Goal: Task Accomplishment & Management: Manage account settings

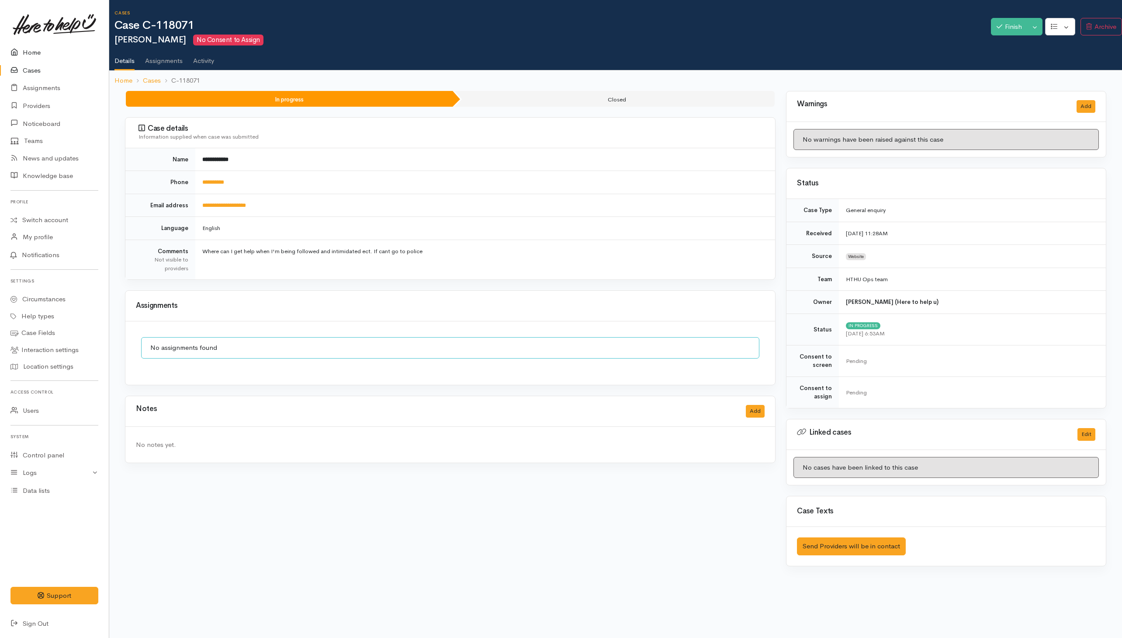
click at [31, 52] on link "Home" at bounding box center [54, 53] width 109 height 18
drag, startPoint x: 448, startPoint y: 207, endPoint x: 443, endPoint y: 208, distance: 5.3
click at [447, 208] on td "**********" at bounding box center [485, 205] width 580 height 23
click at [242, 206] on link "**********" at bounding box center [224, 205] width 44 height 6
click at [754, 414] on button "Add" at bounding box center [755, 411] width 19 height 13
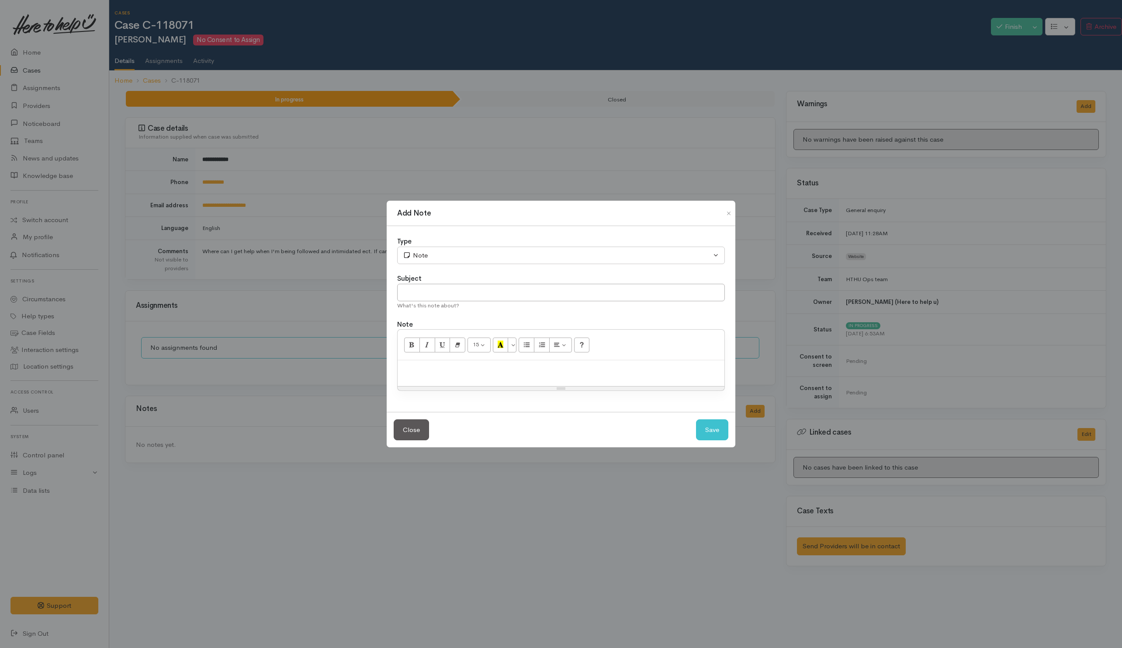
drag, startPoint x: 519, startPoint y: 379, endPoint x: 514, endPoint y: 374, distance: 7.1
click at [519, 379] on div at bounding box center [561, 373] width 327 height 26
paste div
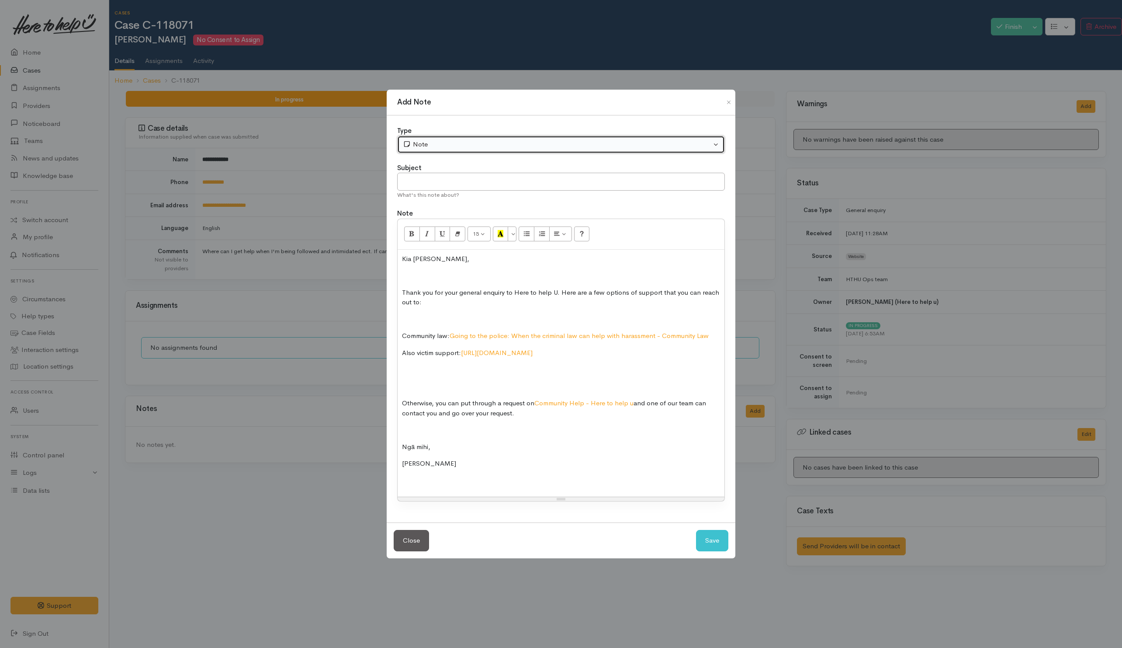
click at [469, 149] on button "Note" at bounding box center [561, 144] width 328 height 18
click at [429, 191] on link "Email" at bounding box center [436, 192] width 77 height 14
select select "2"
click at [586, 184] on input "text" at bounding box center [561, 182] width 328 height 18
click at [420, 180] on input "Follow response" at bounding box center [561, 182] width 328 height 18
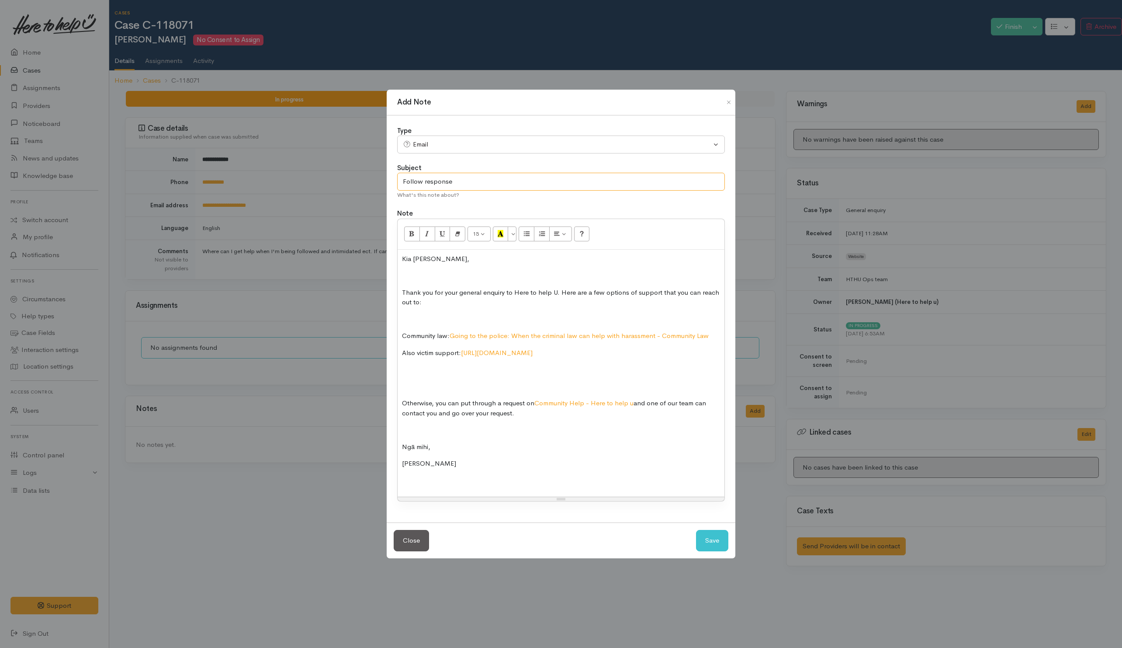
click at [423, 180] on input "Follow response" at bounding box center [561, 182] width 328 height 18
type input "Follow-up response"
click at [591, 477] on p at bounding box center [561, 480] width 318 height 10
click at [444, 381] on p at bounding box center [561, 386] width 318 height 10
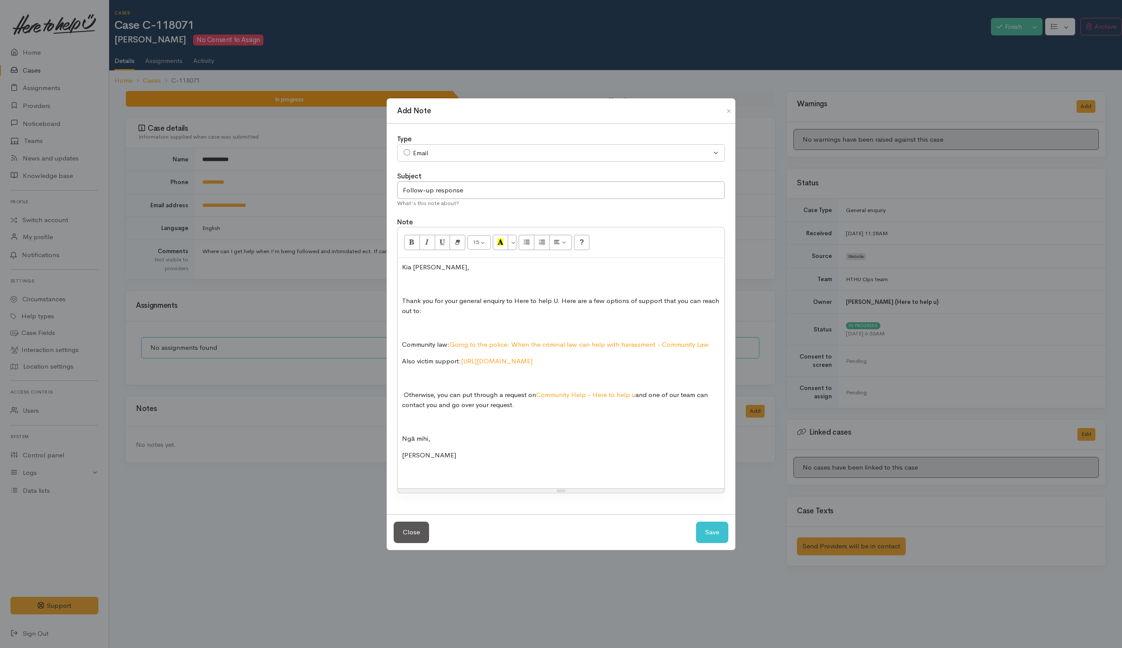
click at [400, 381] on div "Kia ora David, Thank you for your general enquiry to Here to help U. Here are a…" at bounding box center [561, 373] width 327 height 230
click at [404, 388] on div "Kia ora David, Thank you for your general enquiry to Here to help U. Here are a…" at bounding box center [561, 373] width 327 height 230
click at [403, 387] on div "Kia ora David, Thank you for your general enquiry to Here to help U. Here are a…" at bounding box center [561, 373] width 327 height 230
click at [716, 532] on button "Save" at bounding box center [712, 531] width 32 height 21
select select "1"
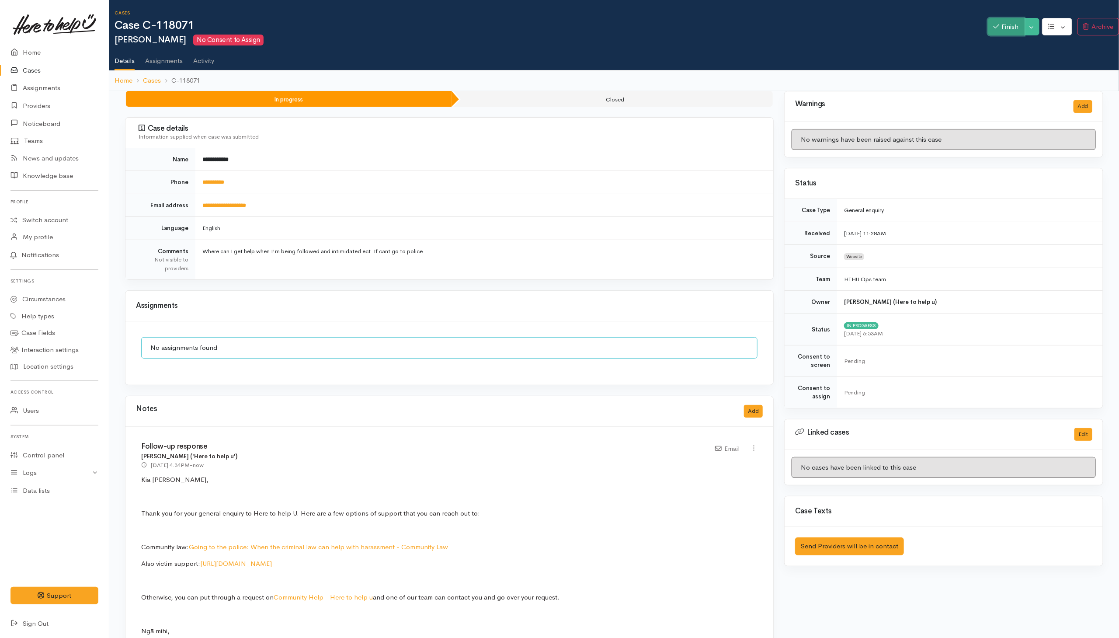
click at [1005, 28] on button "Finish" at bounding box center [1006, 27] width 37 height 18
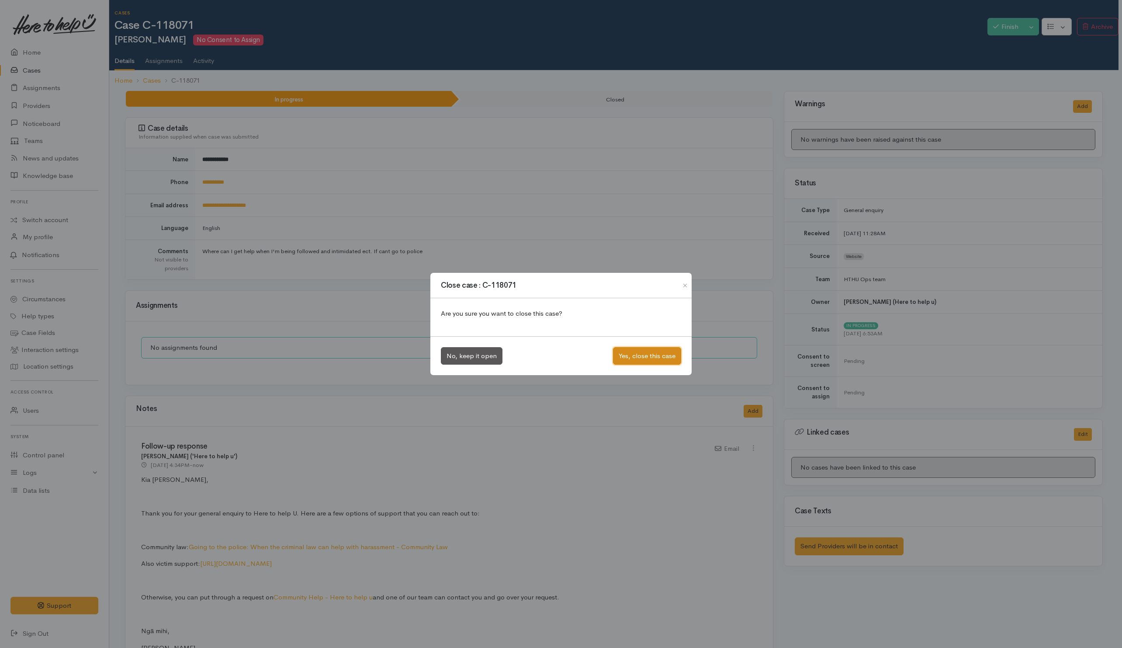
click at [628, 350] on button "Yes, close this case" at bounding box center [647, 356] width 68 height 18
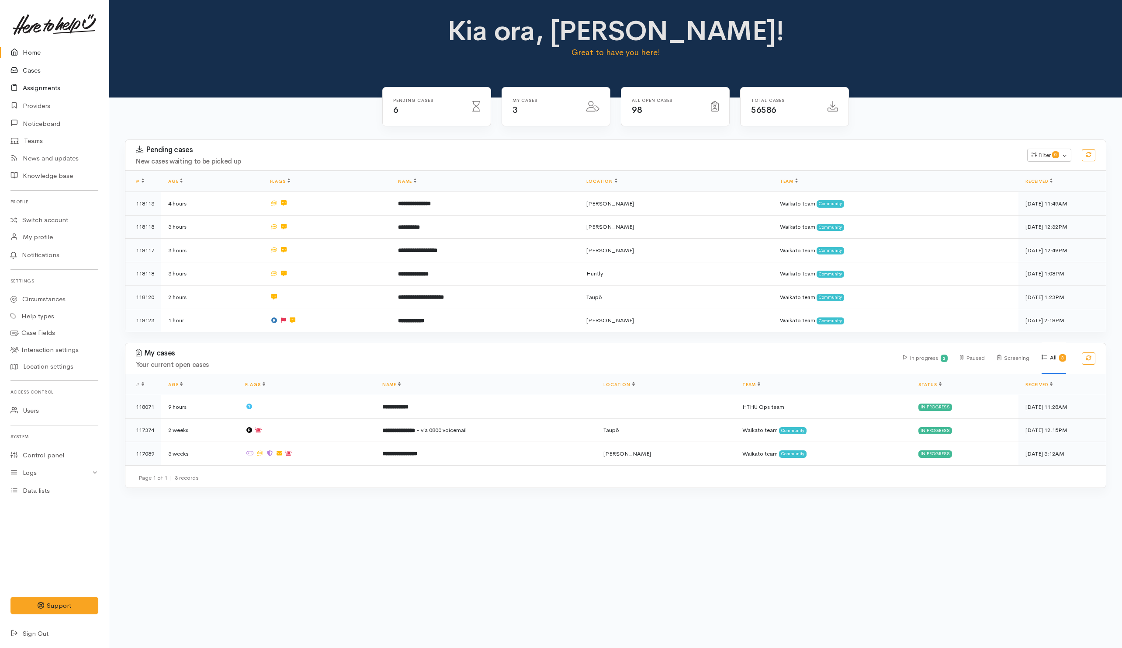
drag, startPoint x: 31, startPoint y: 69, endPoint x: 14, endPoint y: 83, distance: 21.1
click at [30, 71] on link "Cases" at bounding box center [54, 71] width 109 height 18
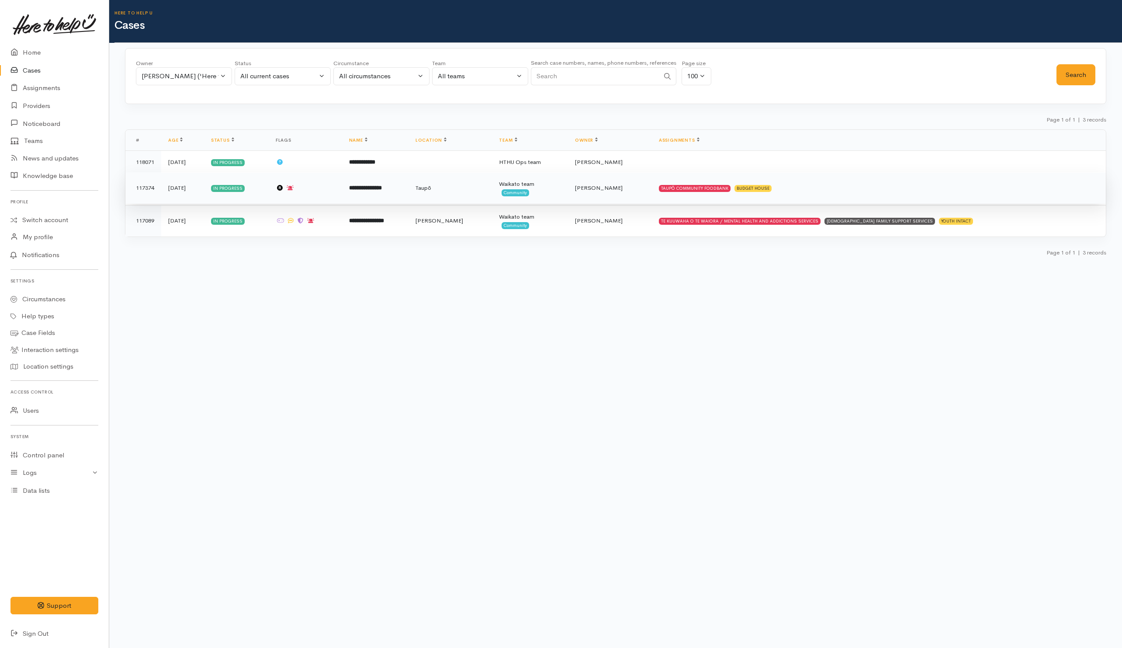
click at [871, 196] on td "TAUPŌ COMMUNITY FOODBANK BUDGET HOUSE" at bounding box center [879, 187] width 454 height 31
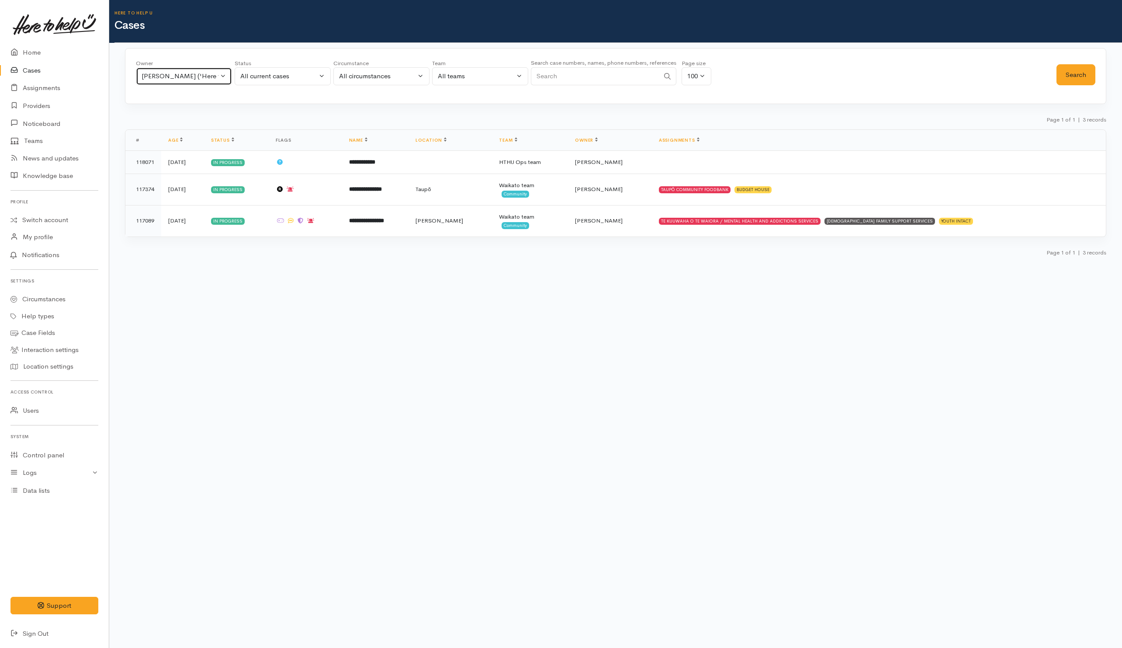
click at [191, 77] on div "[PERSON_NAME] ('Here to help u')" at bounding box center [180, 76] width 77 height 10
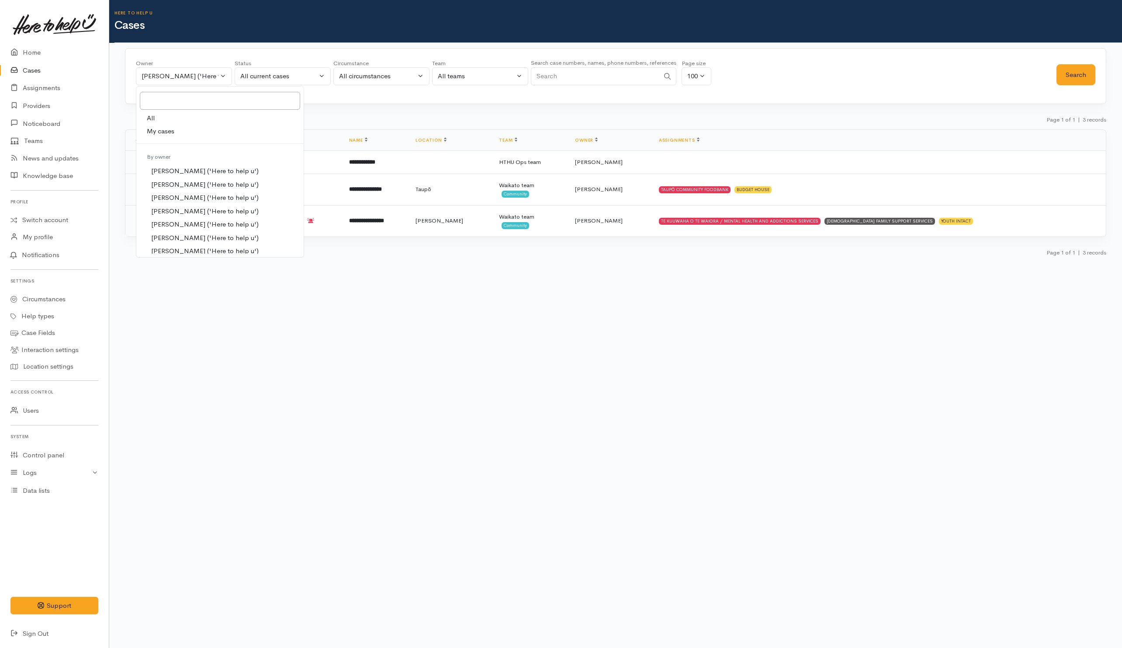
click at [363, 124] on div "Page 1 of 1 | 3 records" at bounding box center [615, 121] width 981 height 15
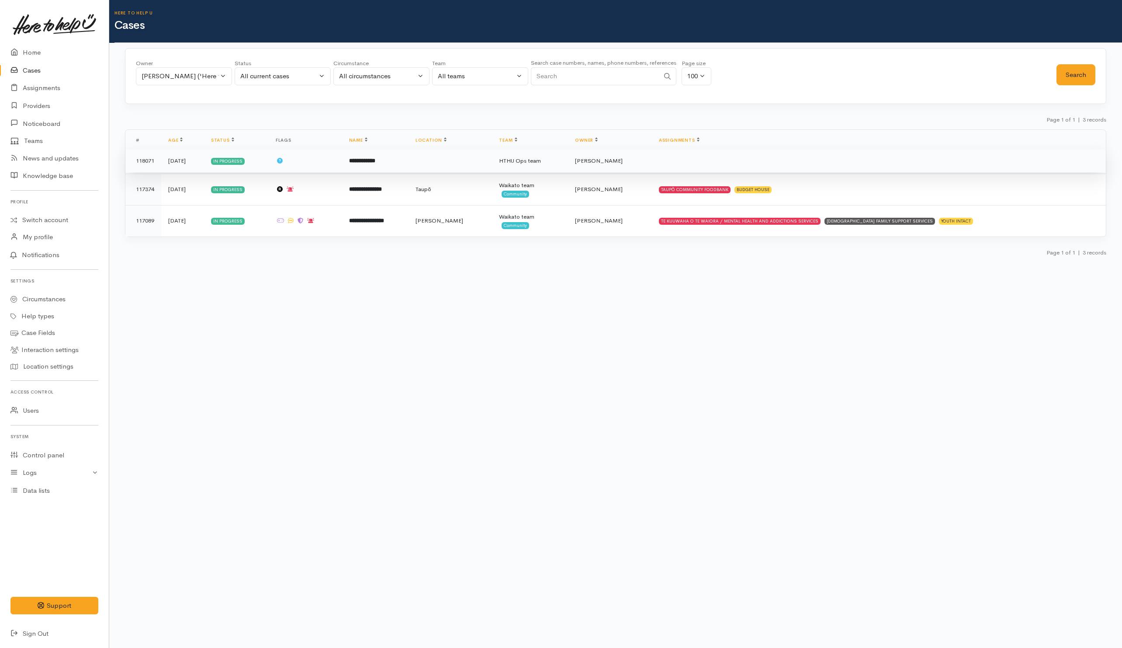
click at [409, 165] on td "**********" at bounding box center [375, 160] width 66 height 23
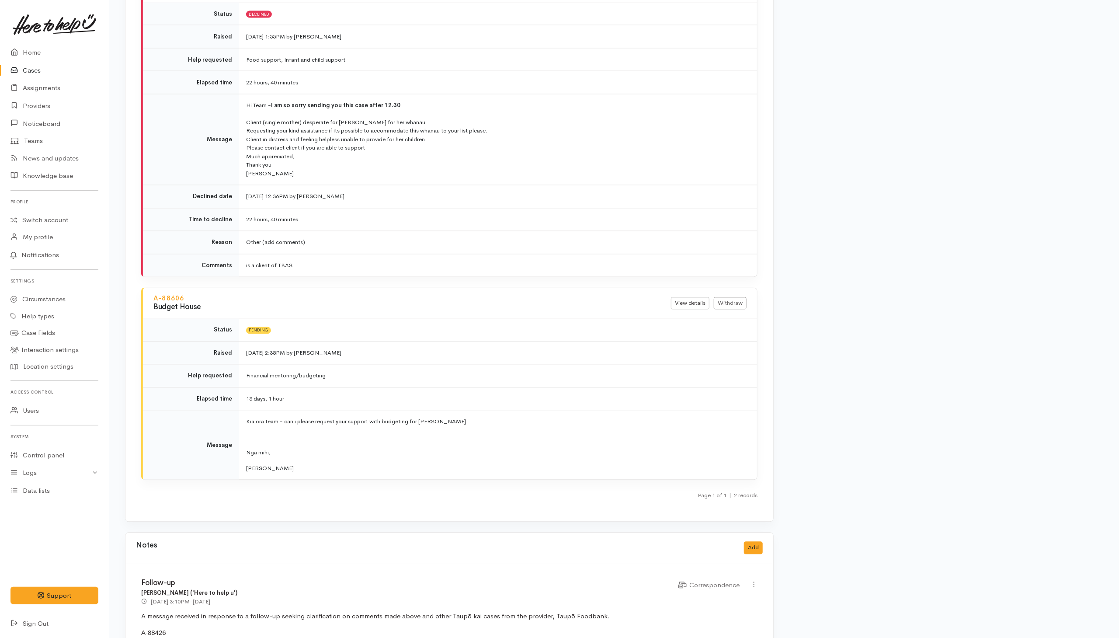
scroll to position [1119, 0]
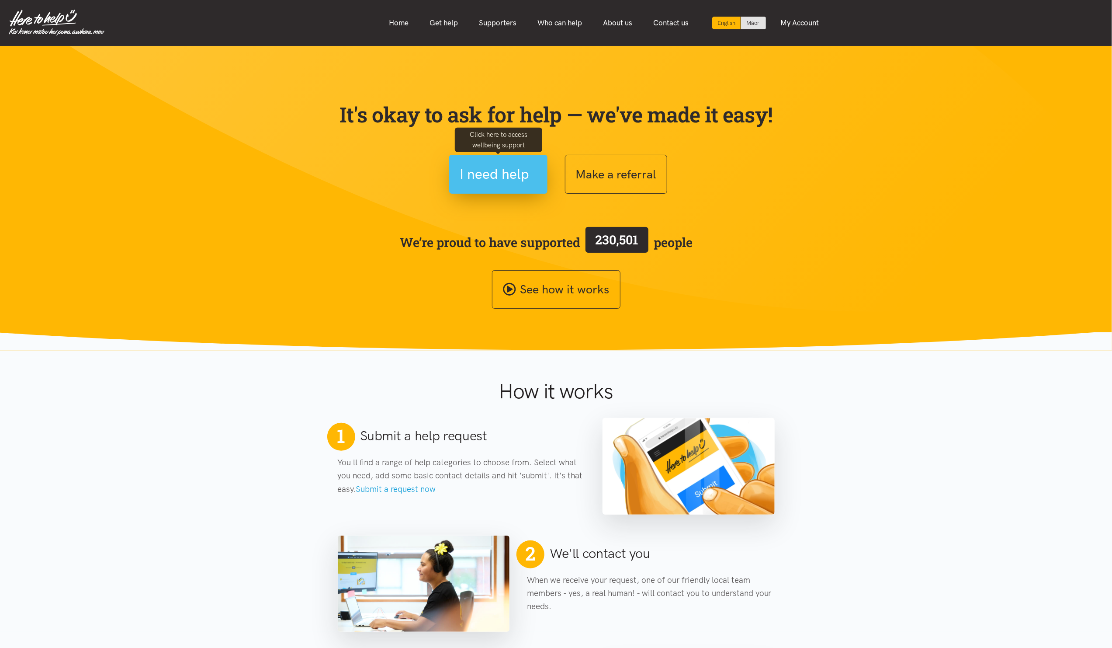
click at [511, 175] on span "I need help" at bounding box center [494, 174] width 69 height 22
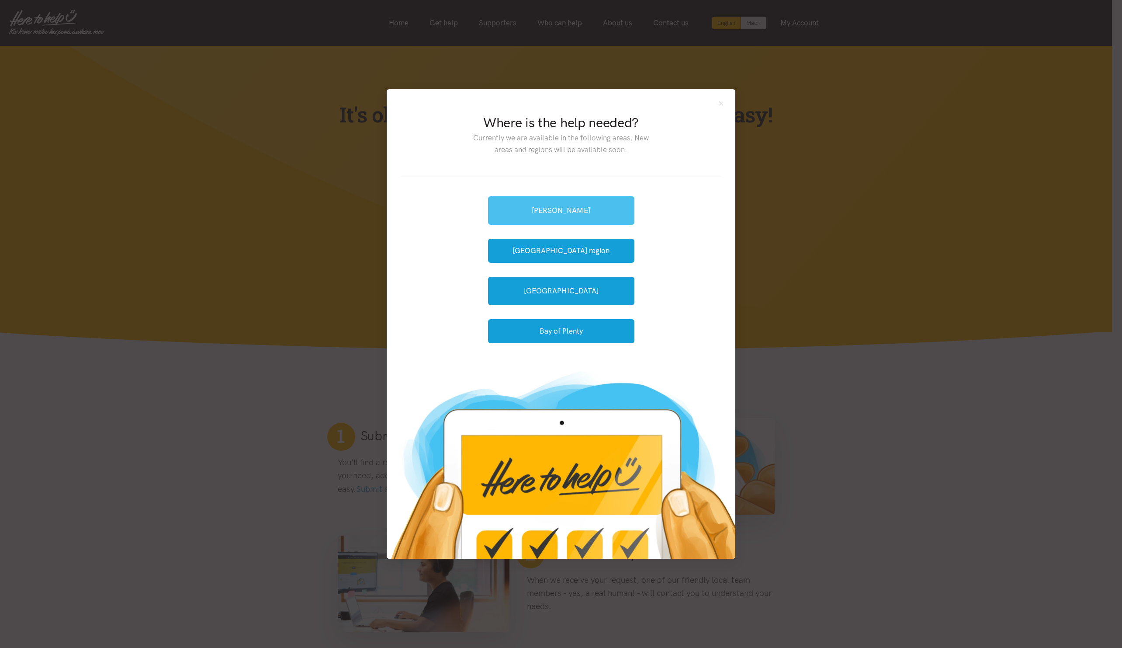
click at [562, 207] on link "Hamilton" at bounding box center [561, 210] width 146 height 28
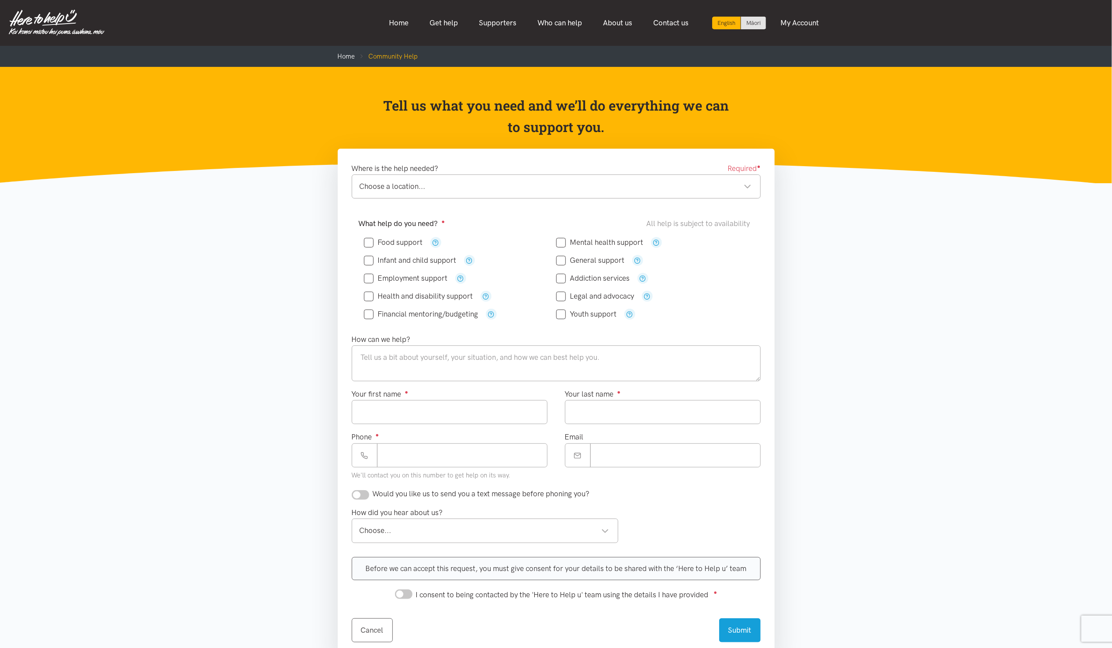
click at [446, 3] on nav "English Māori Home Get help Supporters Who can help About us" at bounding box center [556, 23] width 1112 height 46
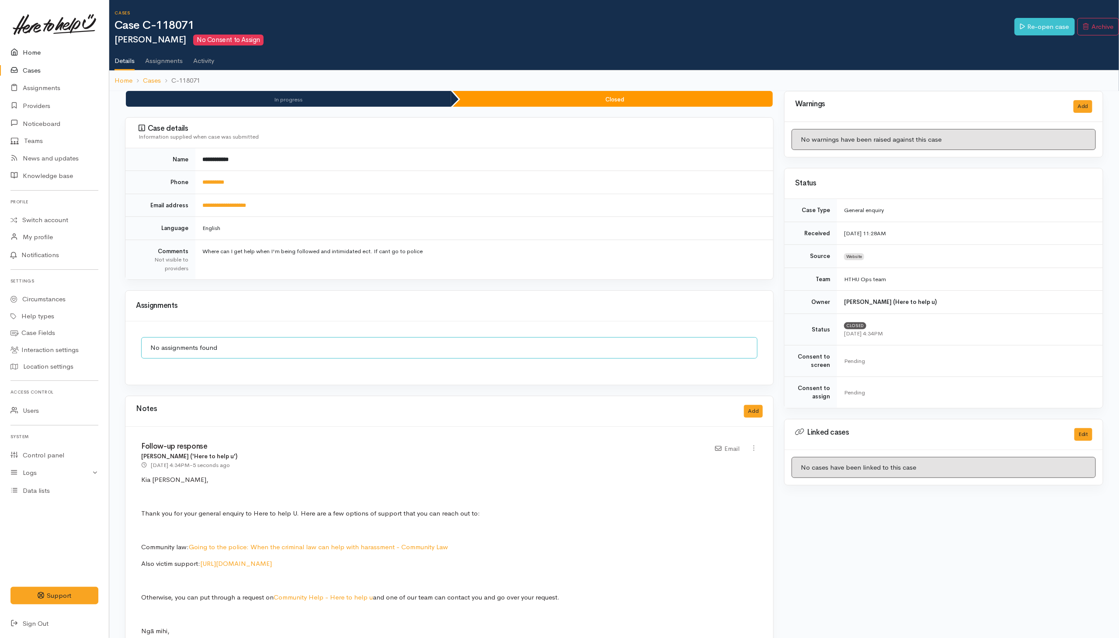
click at [28, 50] on link "Home" at bounding box center [54, 53] width 109 height 18
click at [37, 66] on link "Cases" at bounding box center [54, 71] width 109 height 18
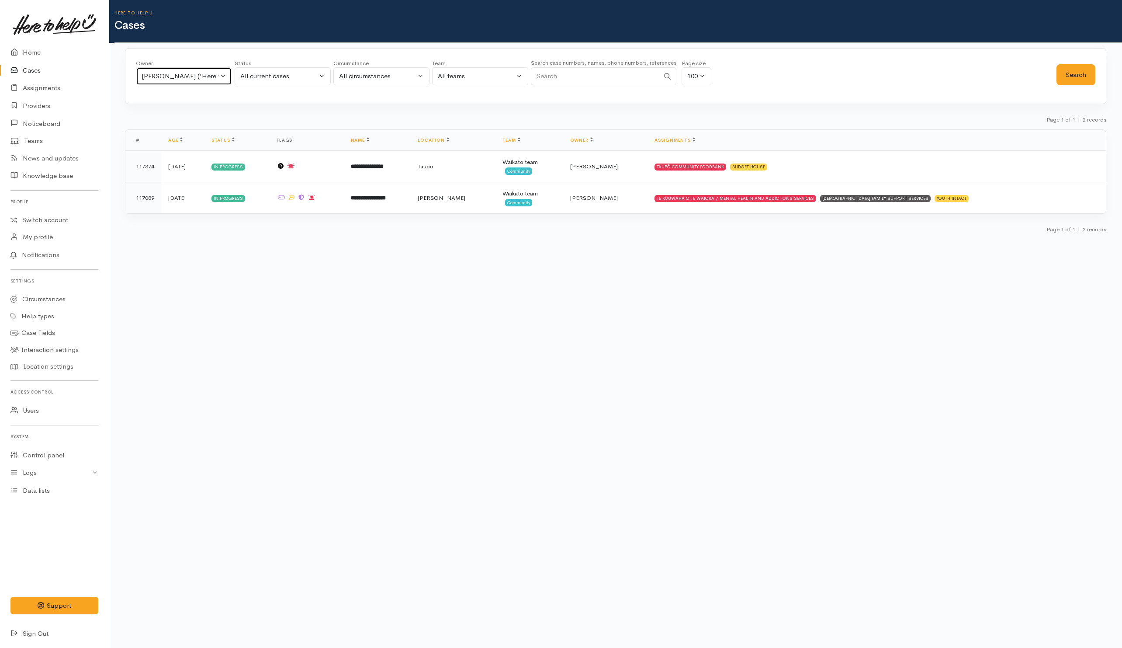
click at [186, 74] on div "[PERSON_NAME] ('Here to help u')" at bounding box center [180, 76] width 77 height 10
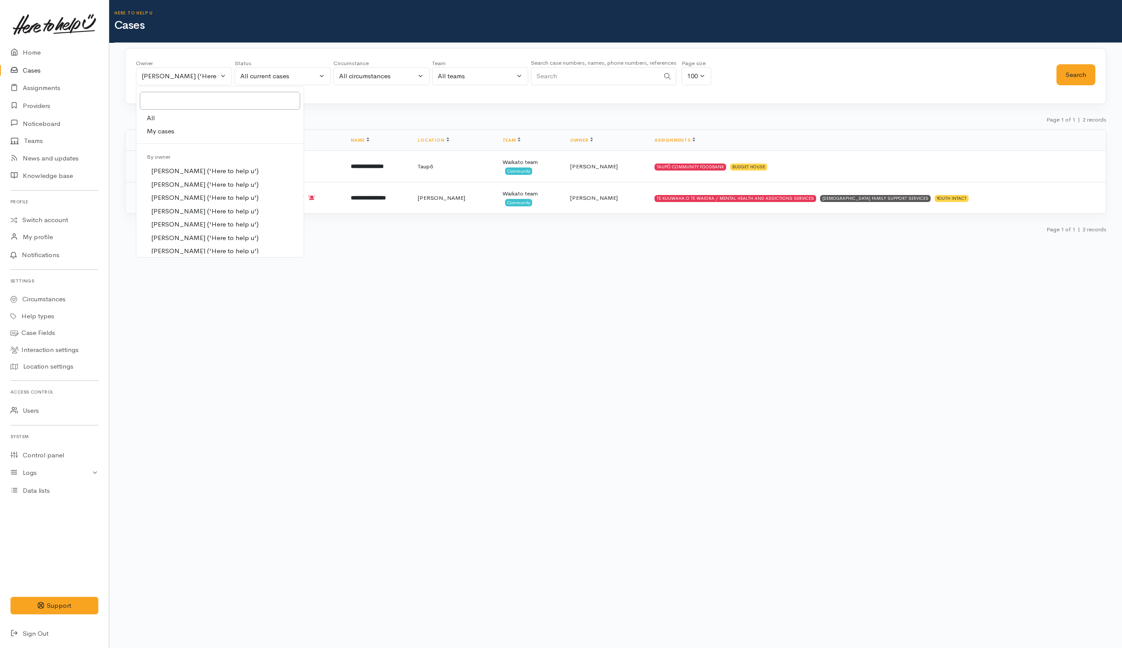
click at [174, 119] on link "All" at bounding box center [219, 118] width 167 height 14
select select "-1"
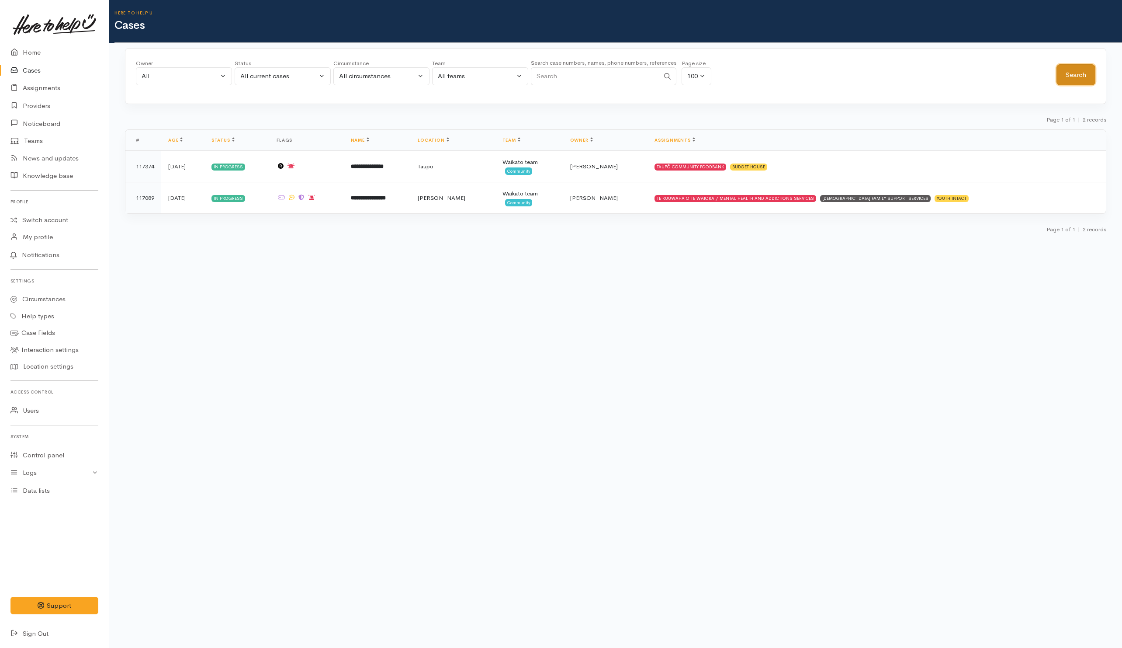
click at [1075, 71] on button "Search" at bounding box center [1076, 74] width 39 height 21
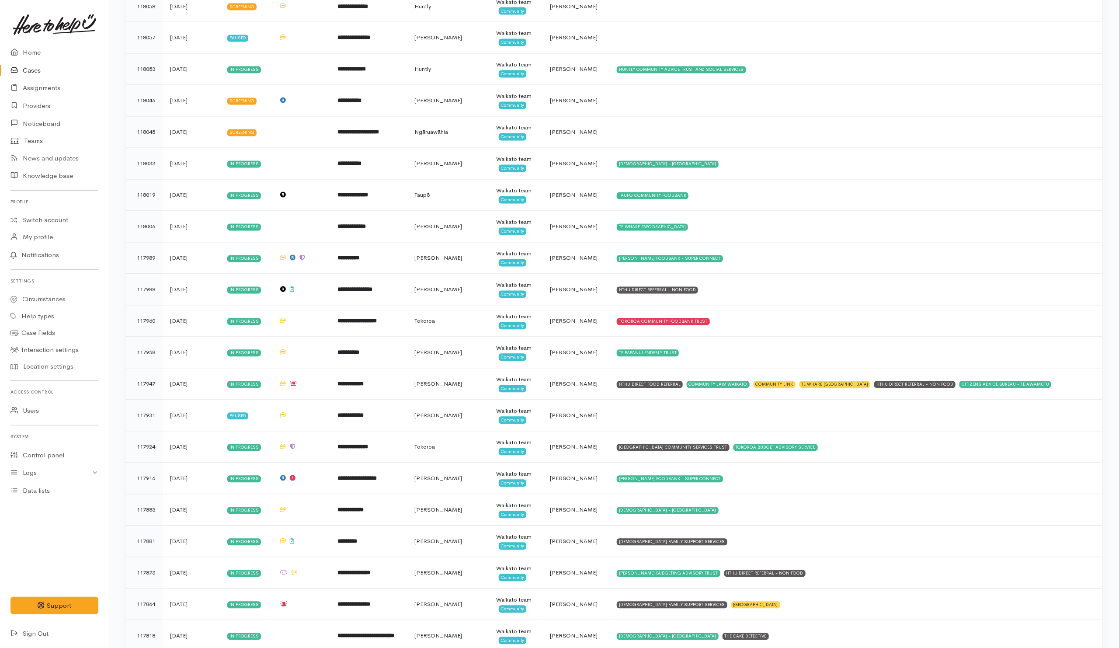
scroll to position [1114, 0]
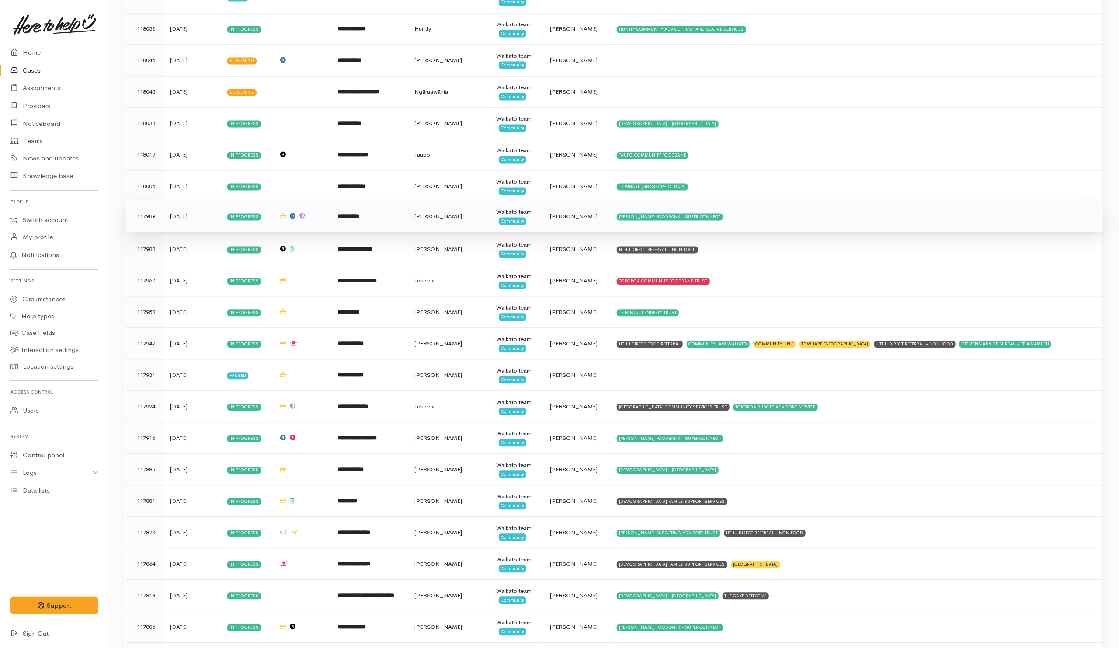
scroll to position [1167, 0]
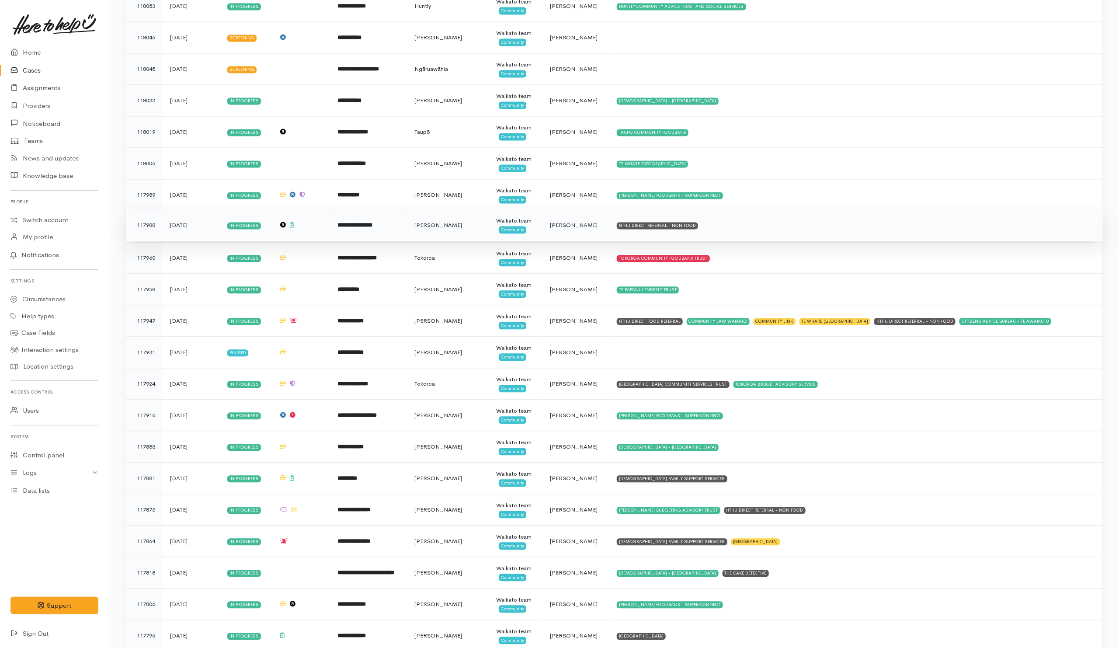
click at [753, 239] on td "HTHU DIRECT REFERRAL - NON FOOD" at bounding box center [856, 224] width 493 height 31
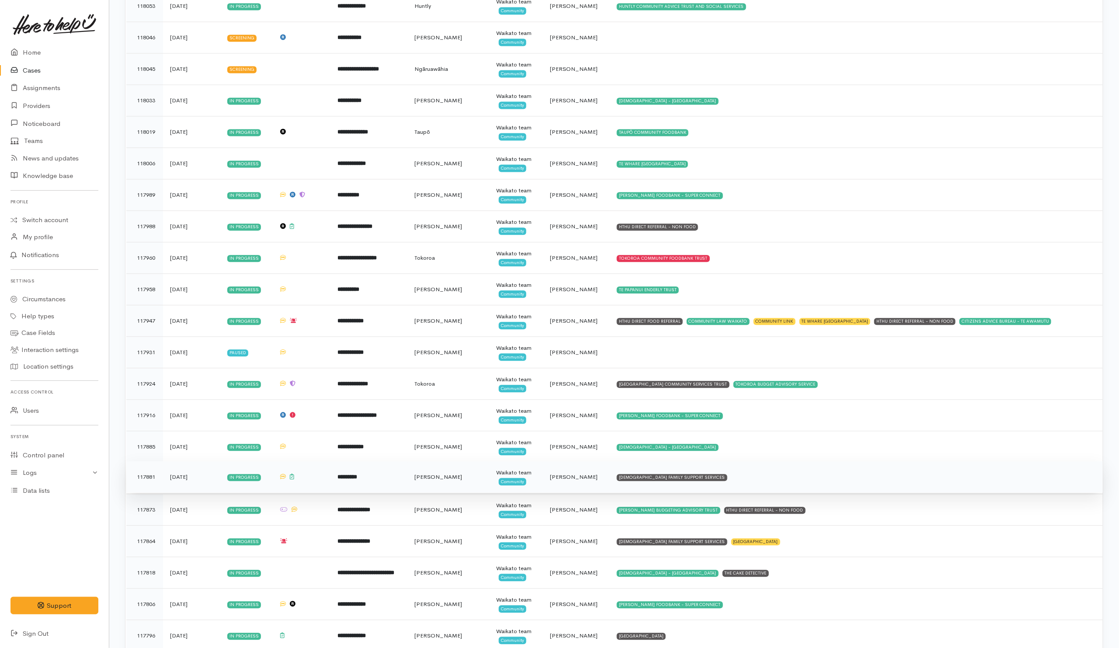
click at [725, 486] on td "[DEMOGRAPHIC_DATA] FAMILY SUPPORT SERVICES" at bounding box center [856, 476] width 493 height 31
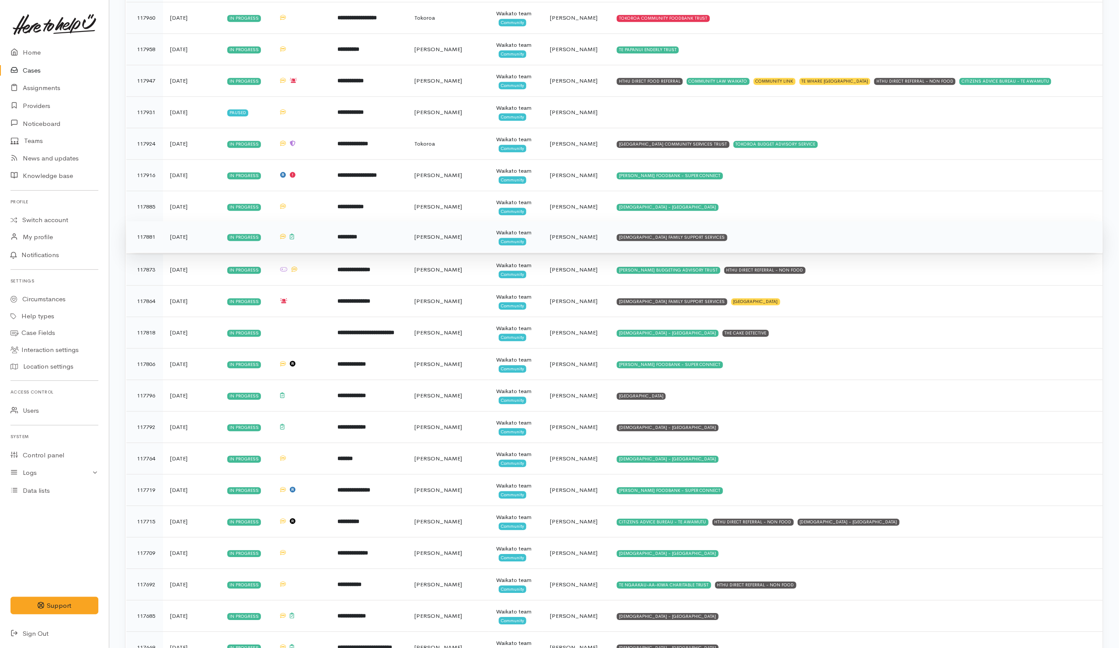
scroll to position [1429, 0]
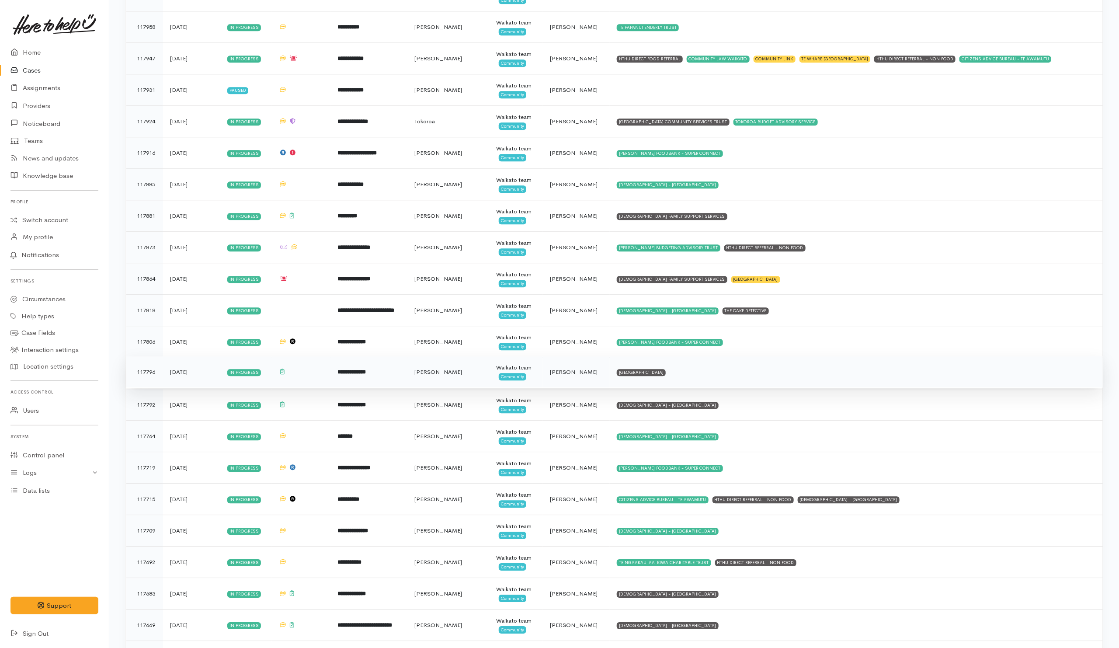
click at [704, 380] on td "[GEOGRAPHIC_DATA]" at bounding box center [856, 371] width 493 height 31
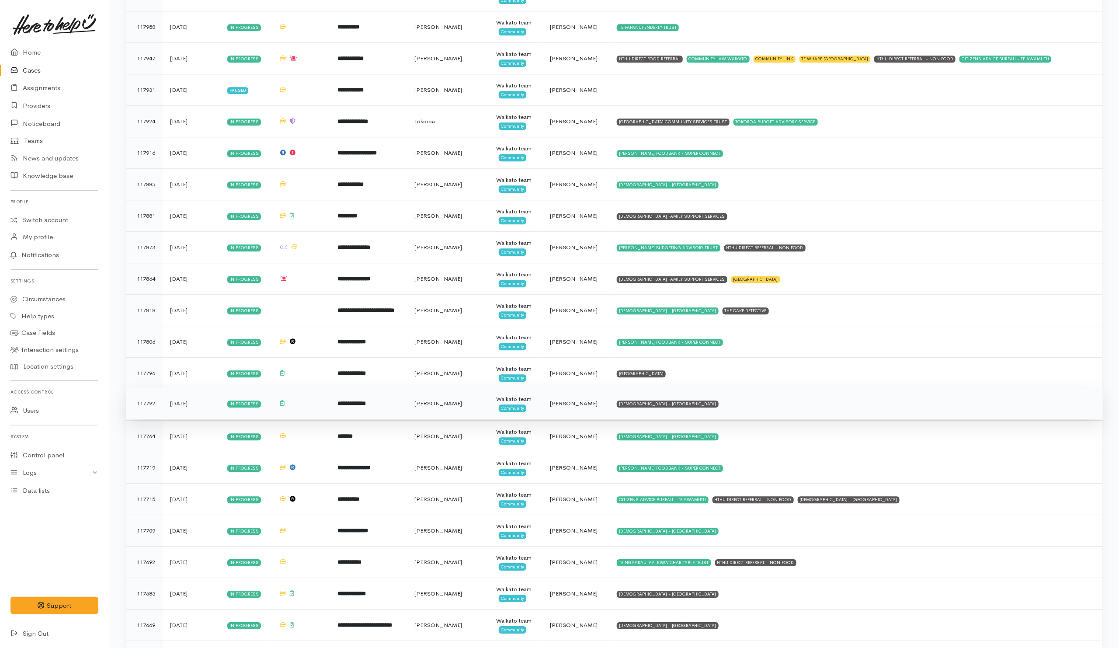
click at [704, 419] on td "[DEMOGRAPHIC_DATA] - [GEOGRAPHIC_DATA]" at bounding box center [856, 403] width 493 height 31
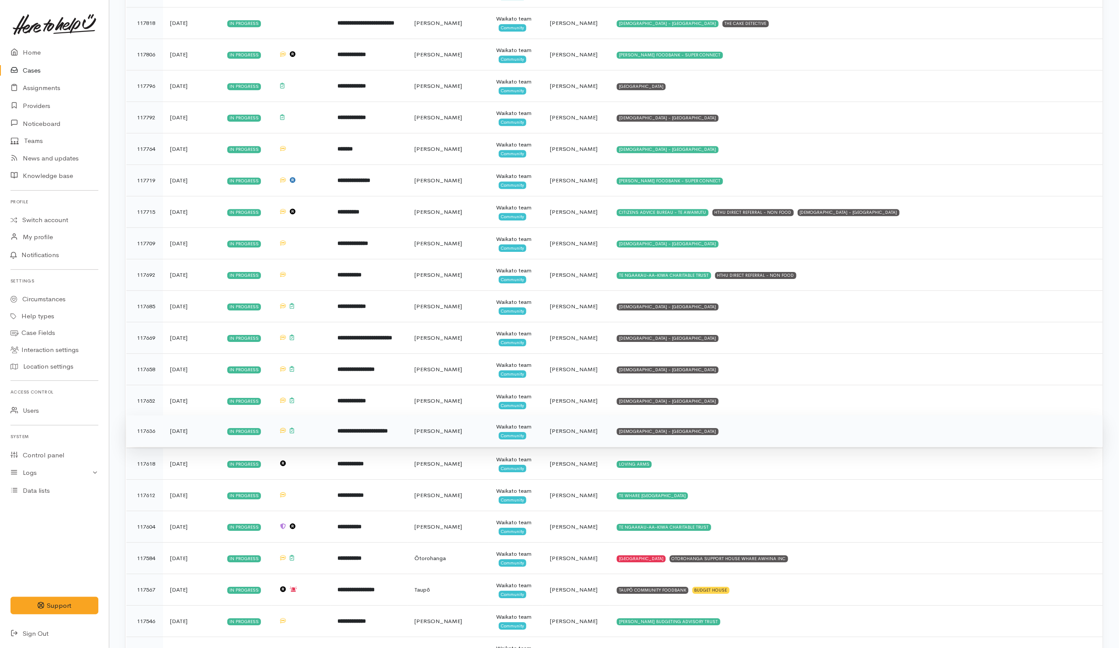
scroll to position [1757, 0]
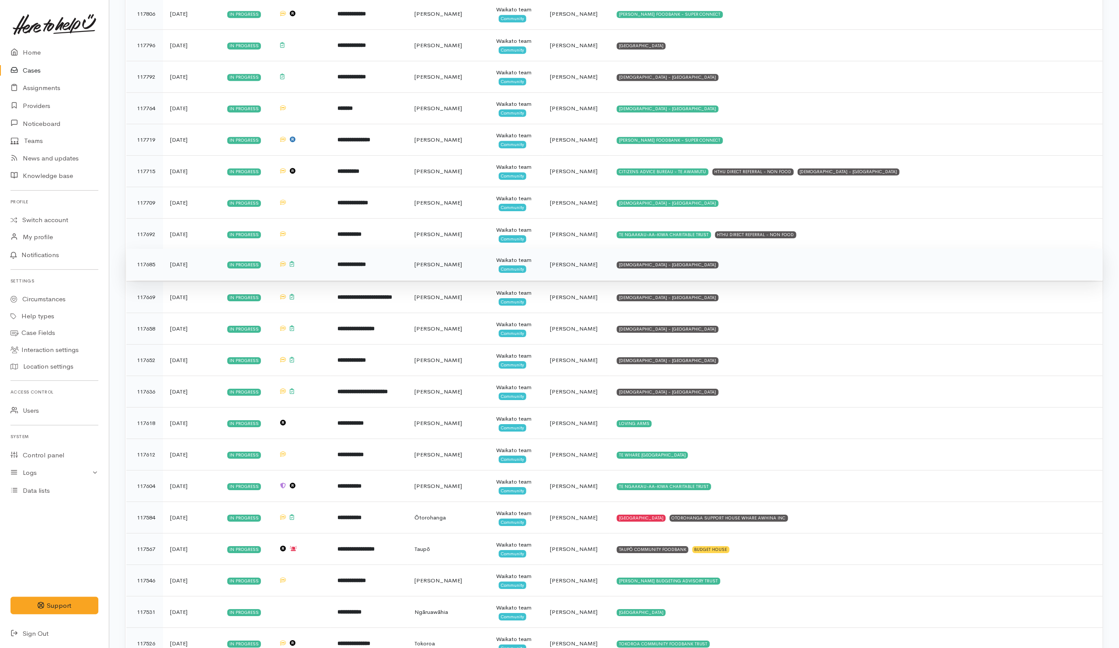
click at [736, 280] on td "SALVATION ARMY - HAMILTON CITY" at bounding box center [856, 264] width 493 height 31
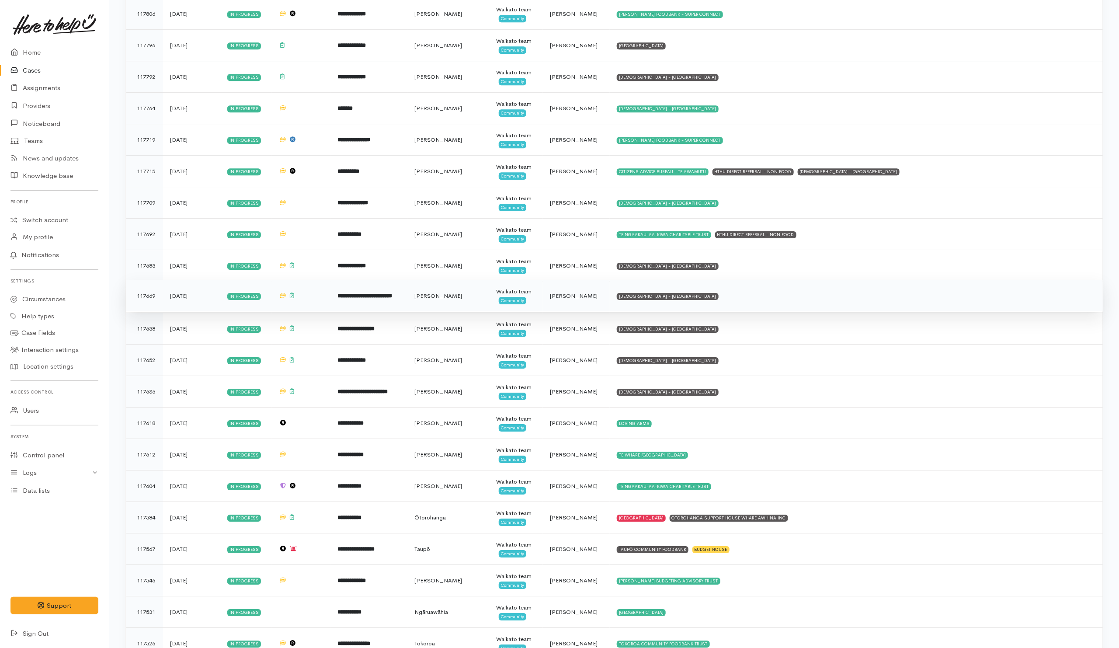
click at [724, 312] on td "SALVATION ARMY - HAMILTON CITY" at bounding box center [856, 295] width 493 height 31
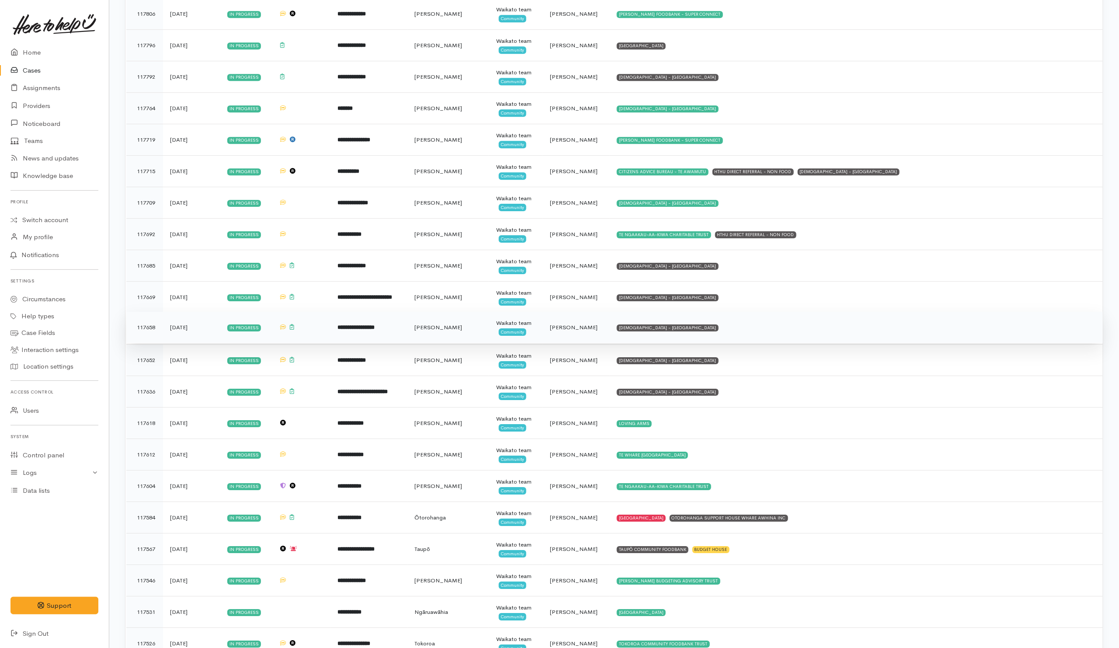
click at [716, 343] on td "SALVATION ARMY - HAMILTON CITY" at bounding box center [856, 327] width 493 height 31
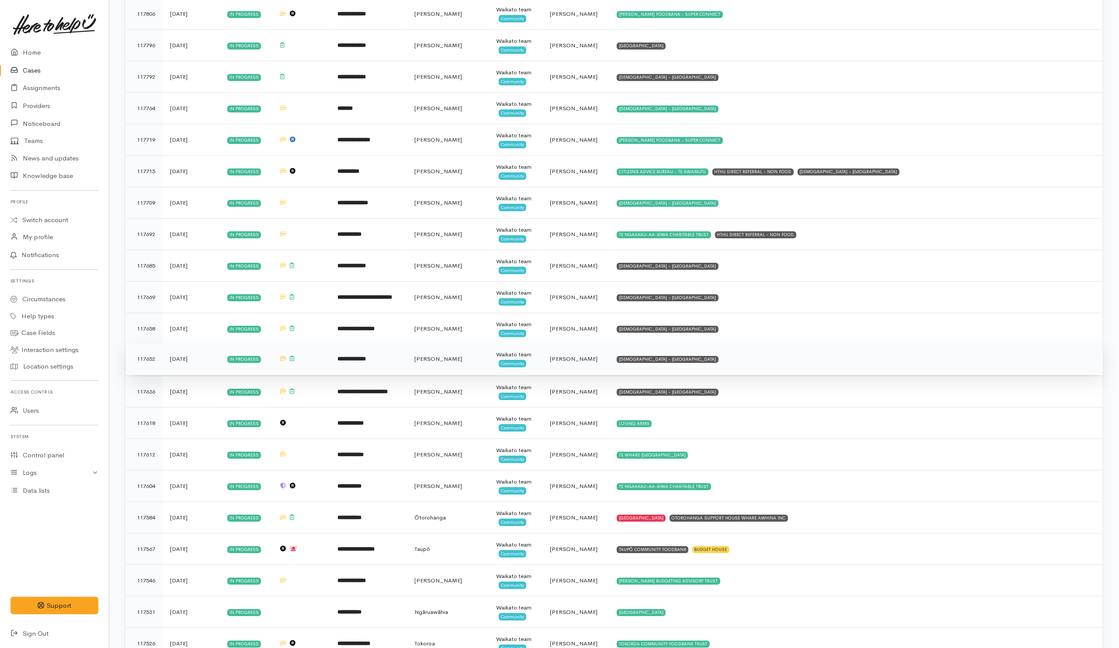
click at [712, 370] on td "SALVATION ARMY - HAMILTON CITY" at bounding box center [856, 358] width 493 height 31
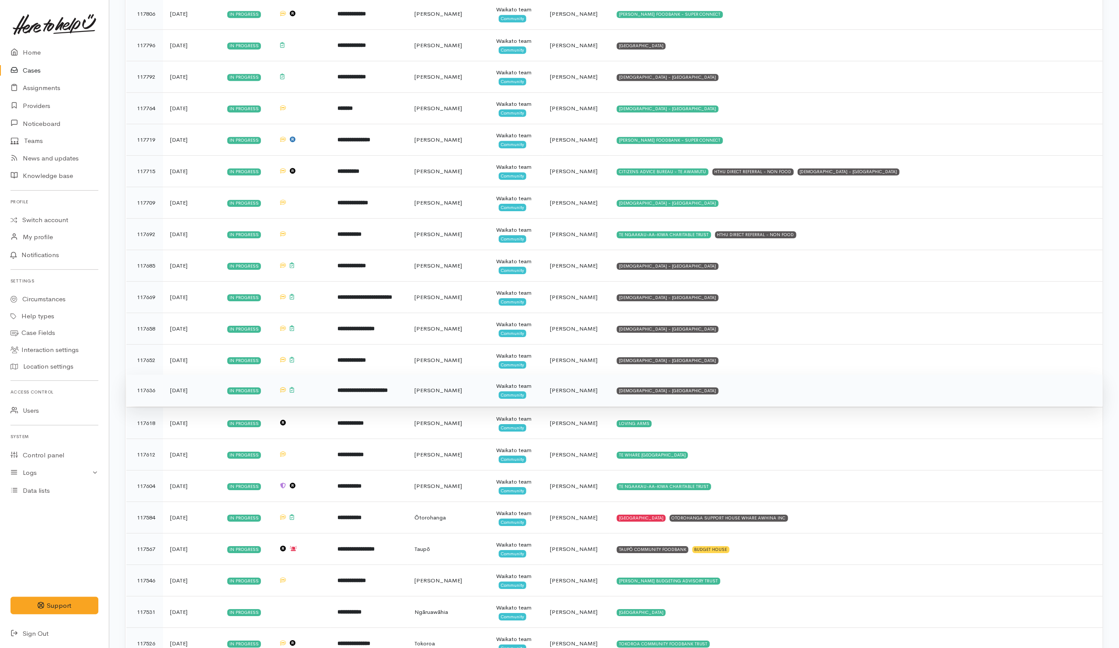
click at [705, 406] on td "SALVATION ARMY - HAMILTON CITY" at bounding box center [856, 390] width 493 height 31
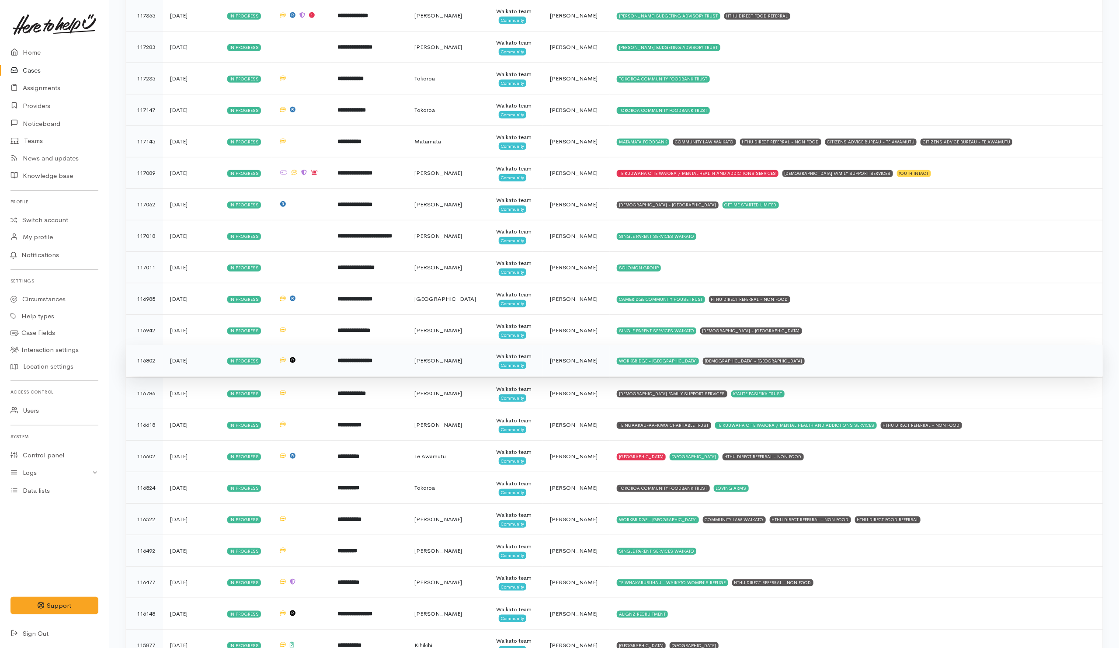
scroll to position [2602, 0]
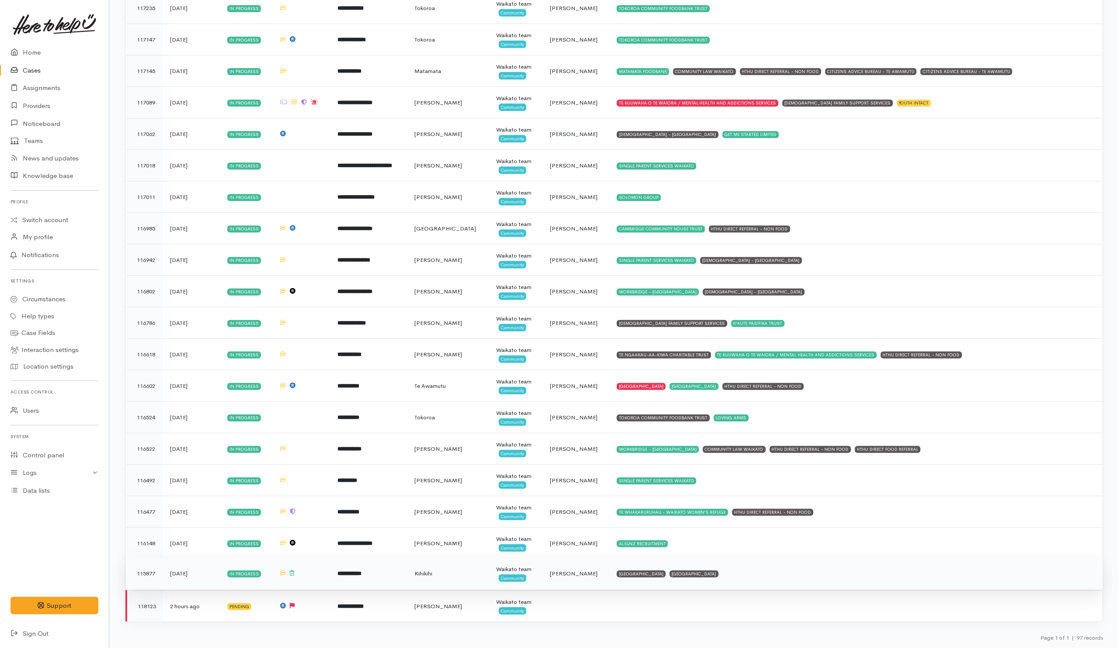
click at [808, 573] on td "KAINGA AROHA COMMUNITY HOUSE KAINGA AROHA COMMUNITY HOUSE" at bounding box center [856, 573] width 493 height 31
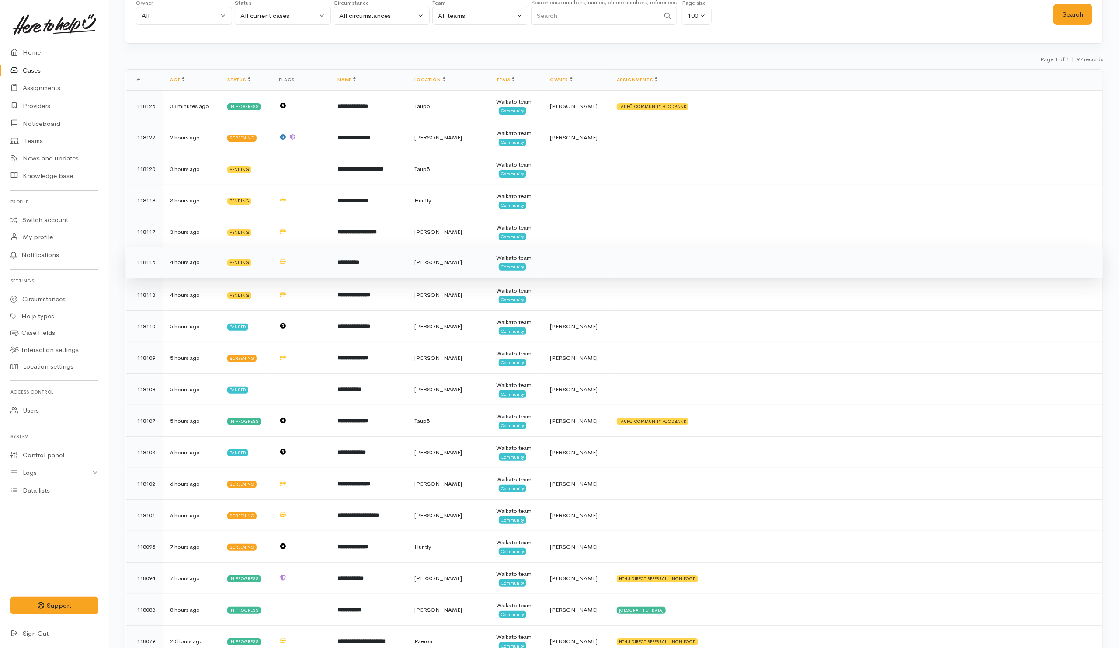
scroll to position [0, 0]
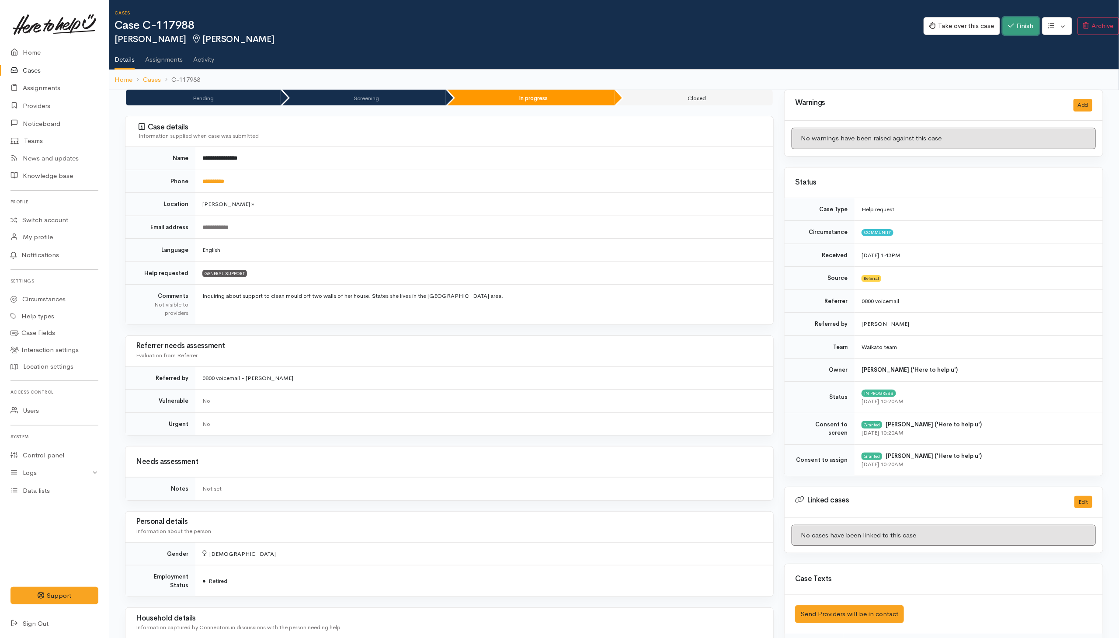
click at [744, 21] on button "Finish" at bounding box center [1020, 26] width 37 height 18
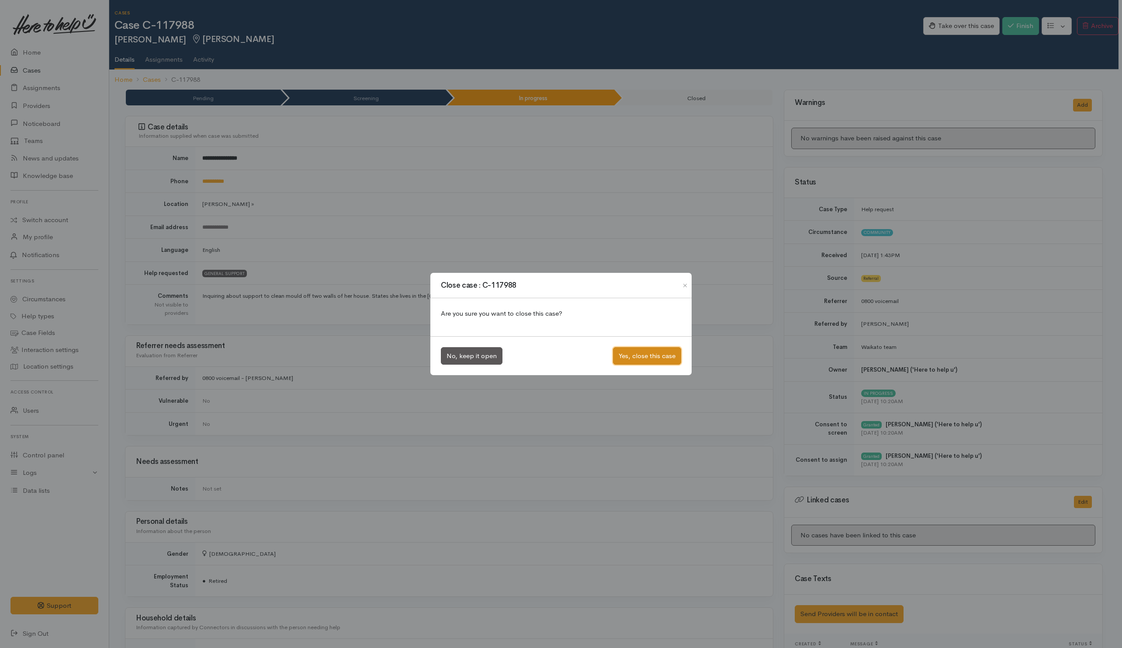
click at [666, 354] on button "Yes, close this case" at bounding box center [647, 356] width 68 height 18
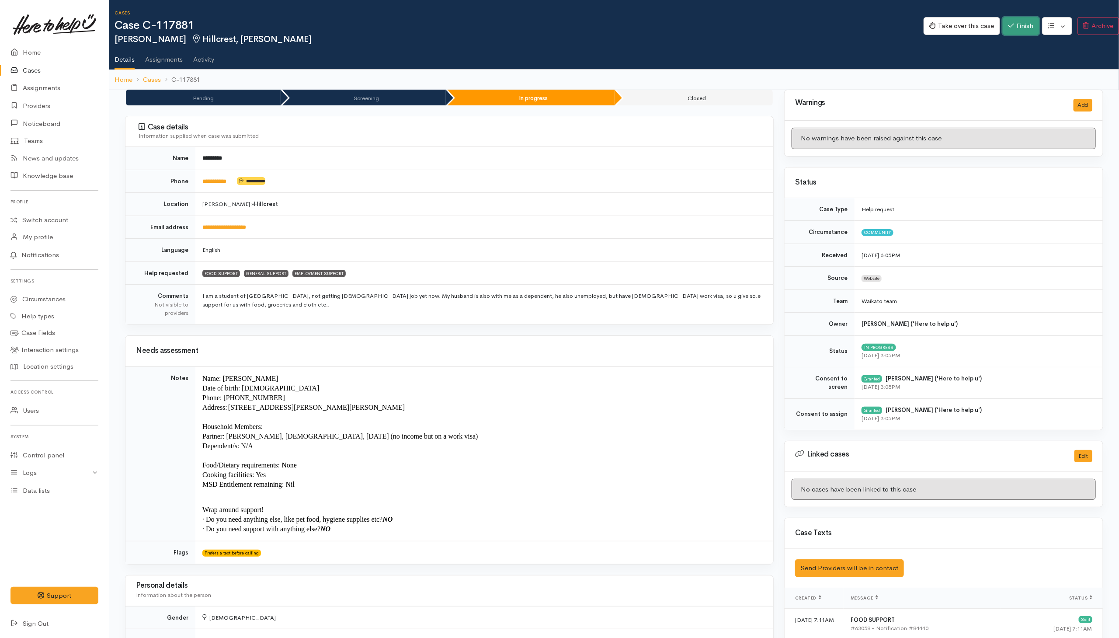
click at [744, 33] on button "Finish" at bounding box center [1020, 26] width 37 height 18
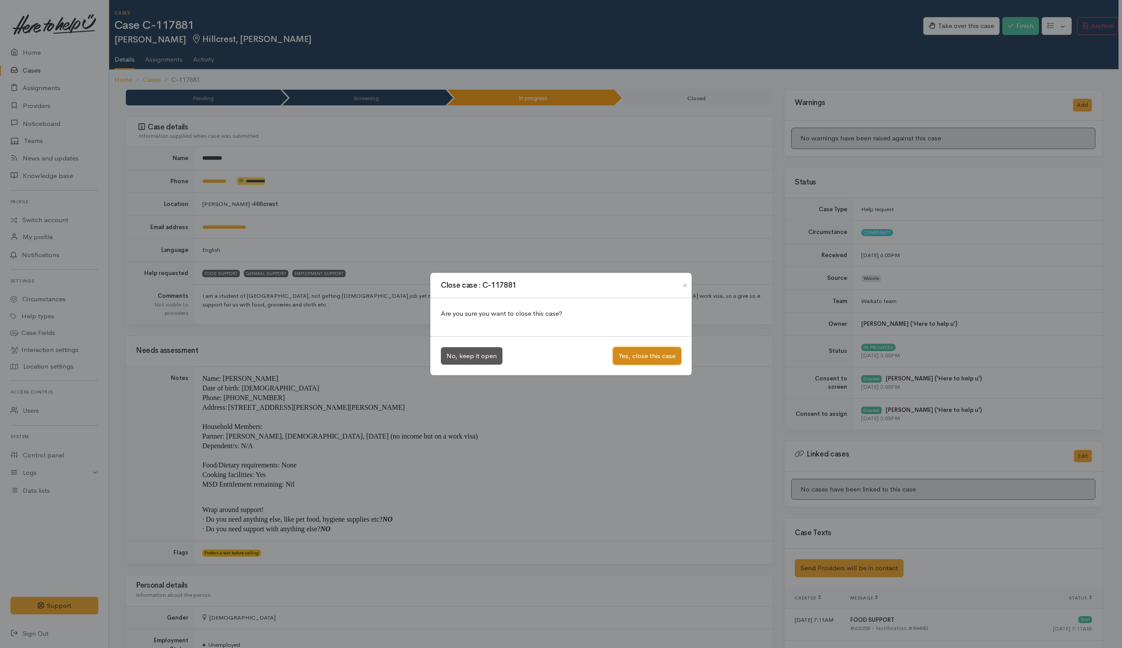
click at [640, 359] on button "Yes, close this case" at bounding box center [647, 356] width 68 height 18
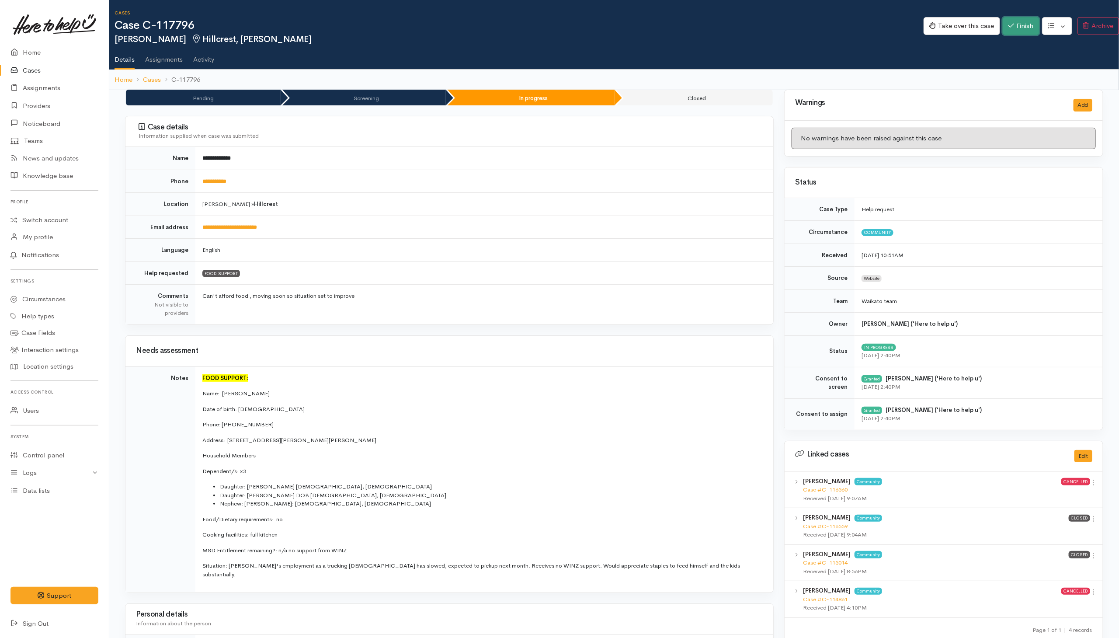
click at [744, 28] on button "Finish" at bounding box center [1020, 26] width 37 height 18
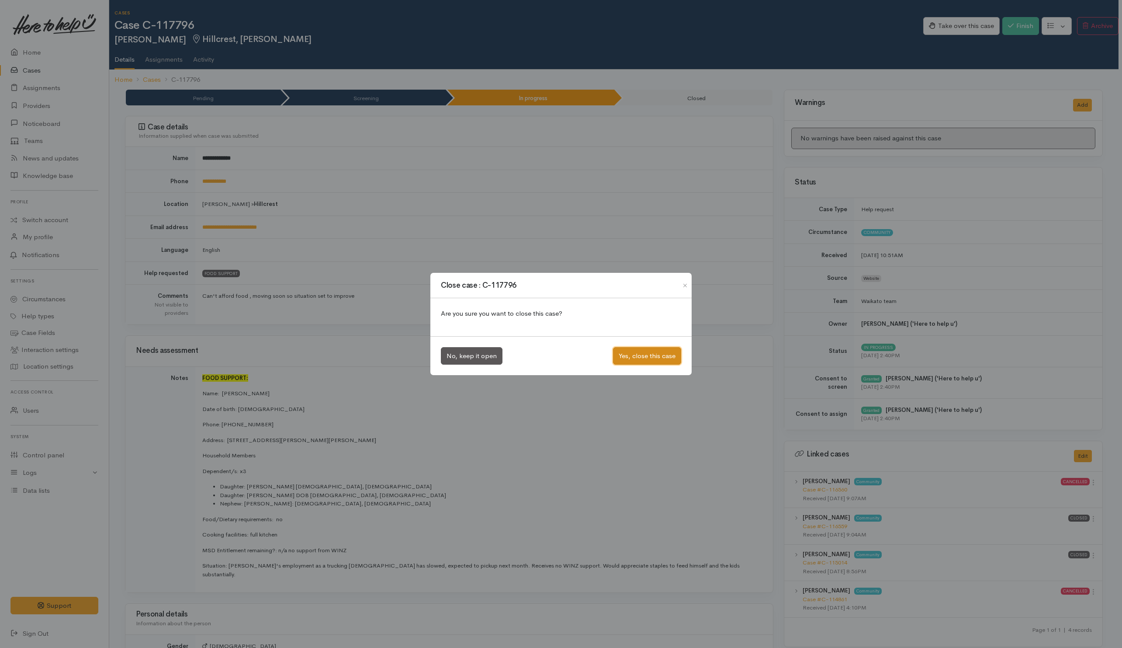
drag, startPoint x: 649, startPoint y: 354, endPoint x: 644, endPoint y: 351, distance: 6.3
click at [649, 354] on button "Yes, close this case" at bounding box center [647, 356] width 68 height 18
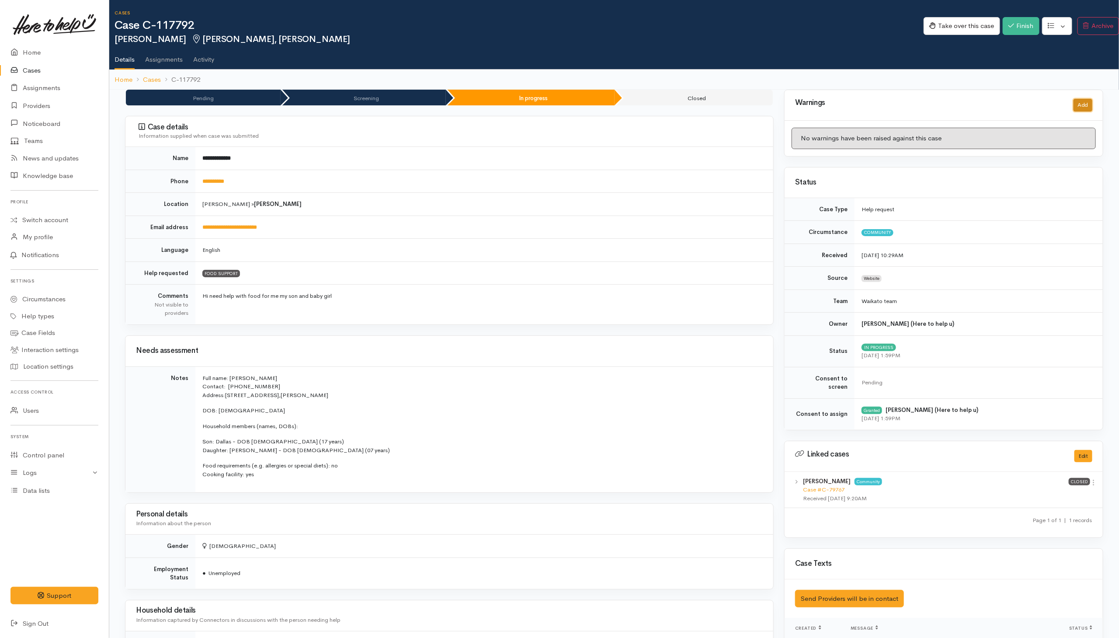
click at [744, 108] on button "Add" at bounding box center [1082, 105] width 19 height 13
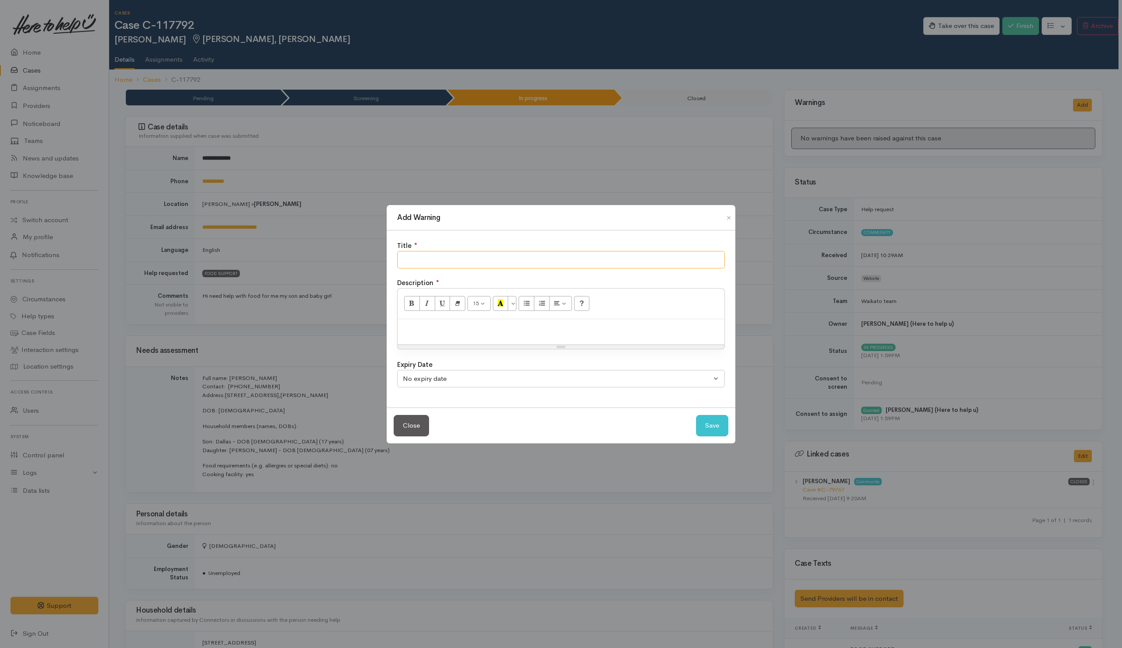
click at [526, 253] on input "text" at bounding box center [561, 260] width 328 height 18
type input "NO SHOW"
click at [499, 328] on p at bounding box center [561, 328] width 318 height 10
click at [704, 425] on button "Save" at bounding box center [712, 425] width 32 height 21
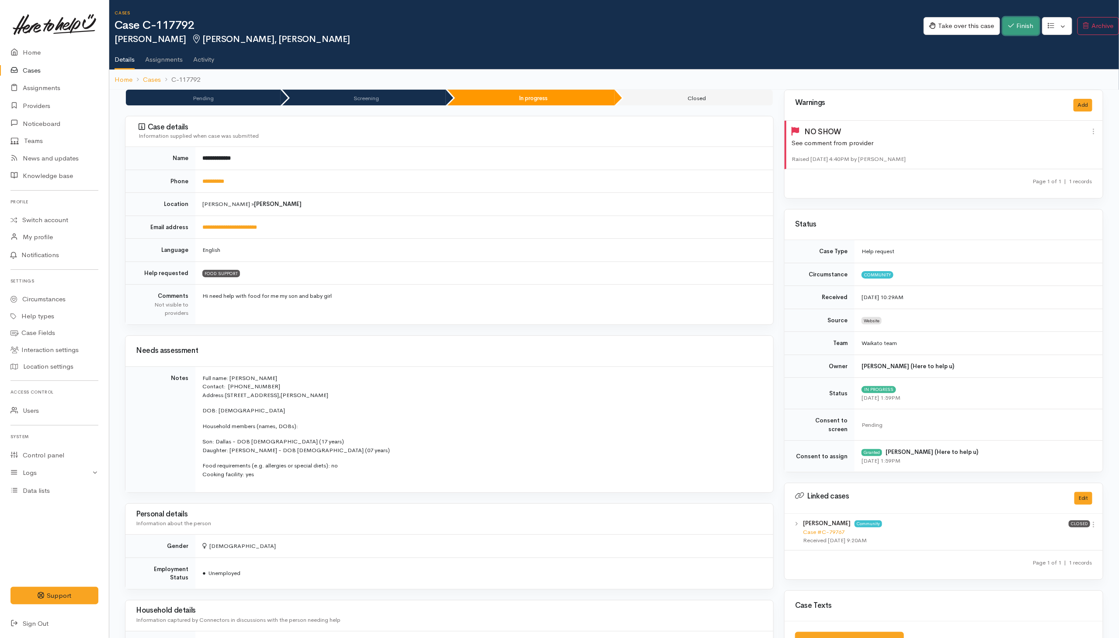
click at [744, 29] on button "Finish" at bounding box center [1020, 26] width 37 height 18
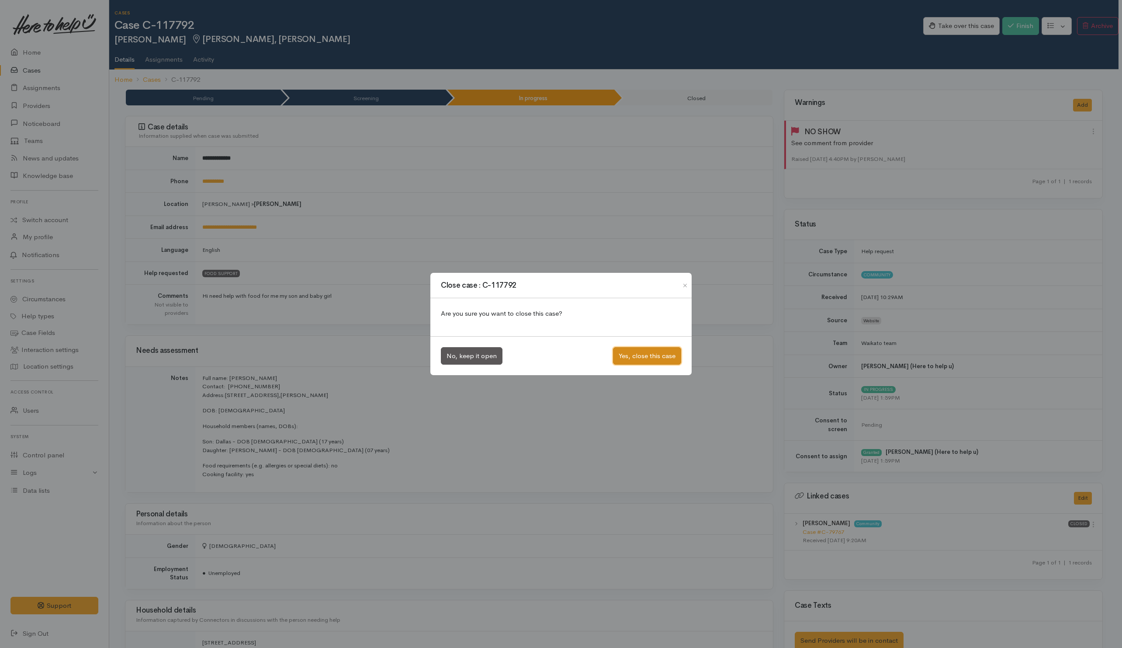
click at [640, 350] on button "Yes, close this case" at bounding box center [647, 356] width 68 height 18
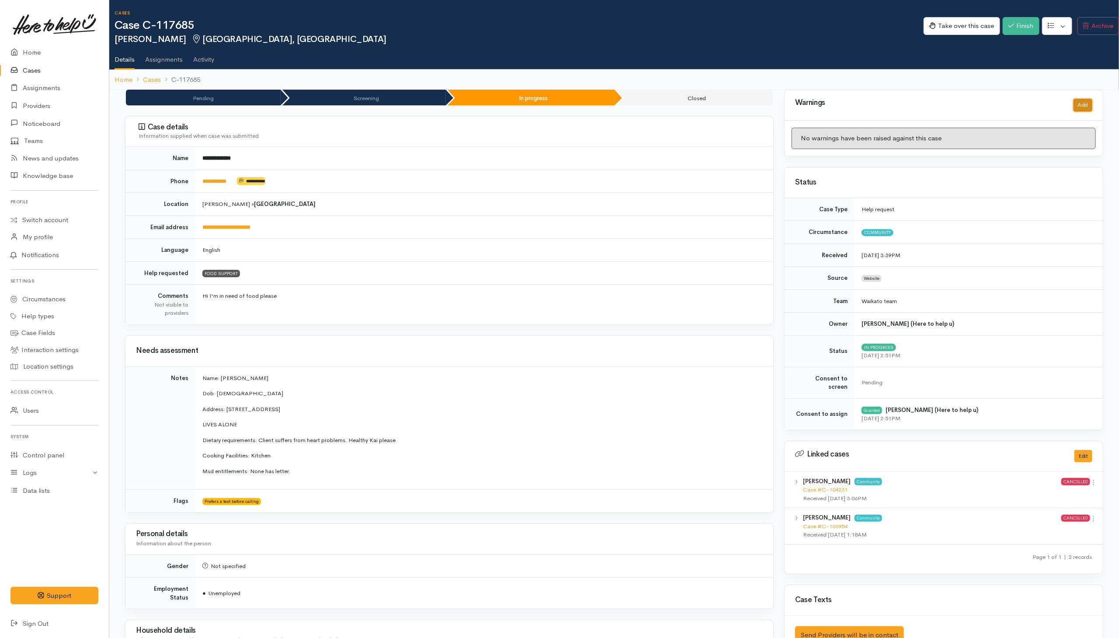
click at [744, 106] on button "Add" at bounding box center [1082, 105] width 19 height 13
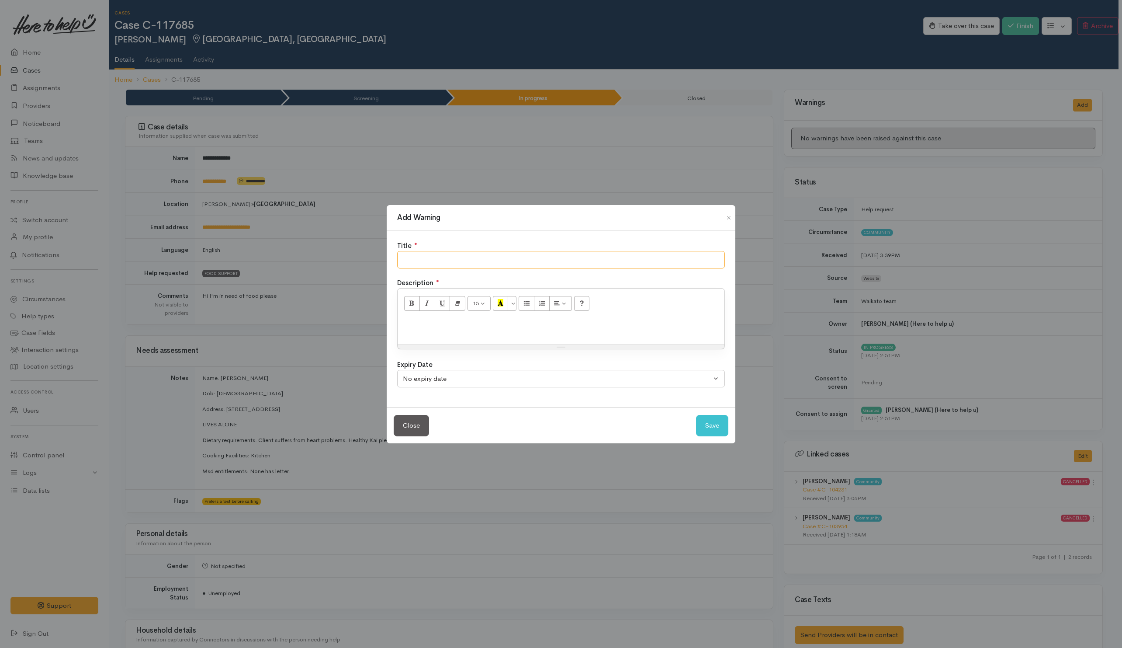
drag, startPoint x: 623, startPoint y: 262, endPoint x: 615, endPoint y: 262, distance: 7.9
click at [623, 262] on input "text" at bounding box center [561, 260] width 328 height 18
type input "NO SHOW"
click at [717, 421] on button "Save" at bounding box center [712, 425] width 32 height 21
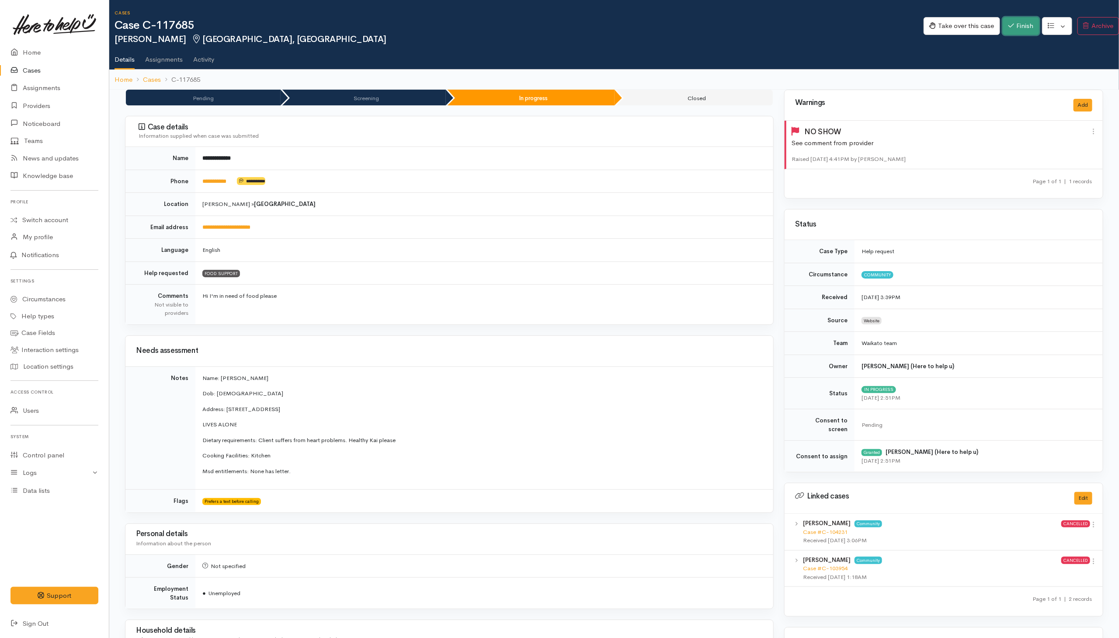
click at [744, 28] on button "Finish" at bounding box center [1020, 26] width 37 height 18
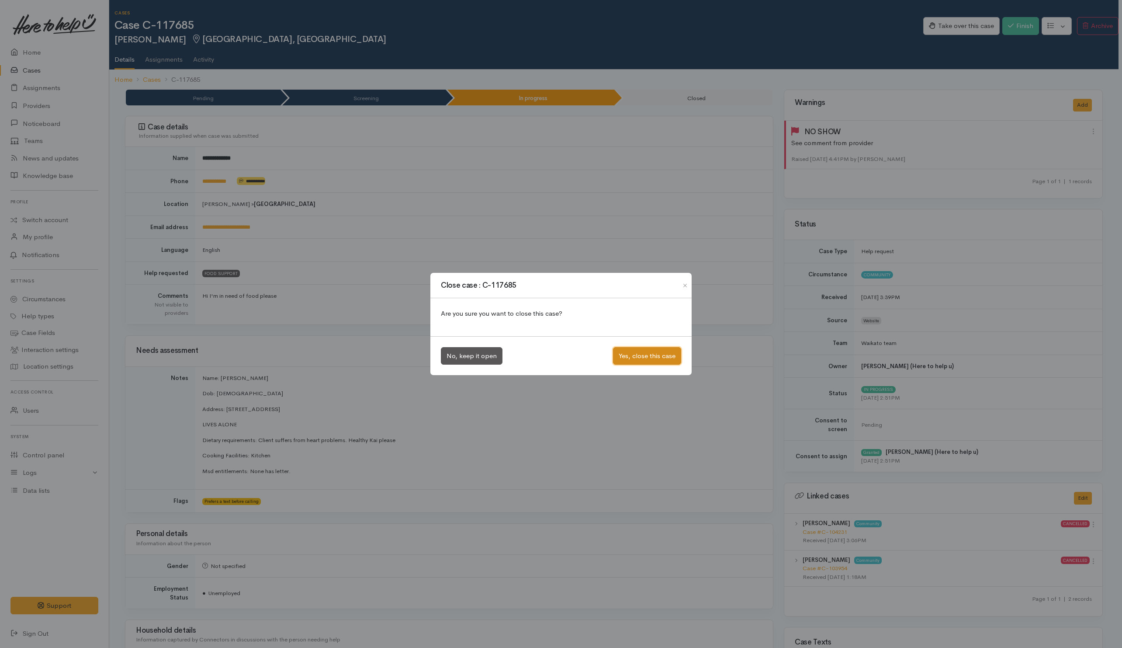
click at [625, 356] on button "Yes, close this case" at bounding box center [647, 356] width 68 height 18
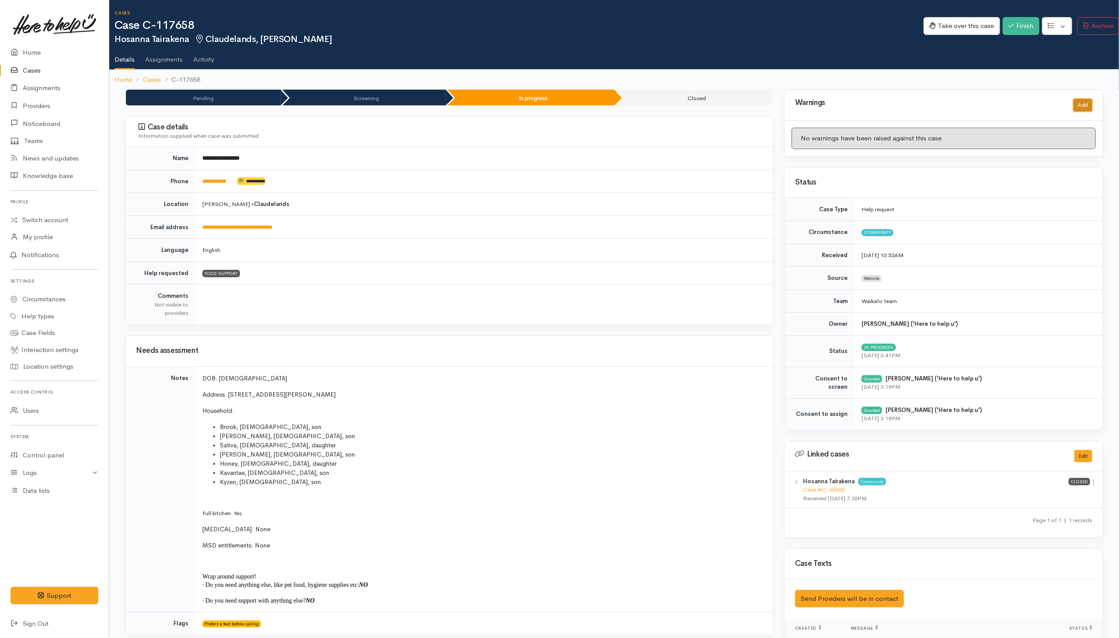
click at [744, 103] on button "Add" at bounding box center [1082, 105] width 19 height 13
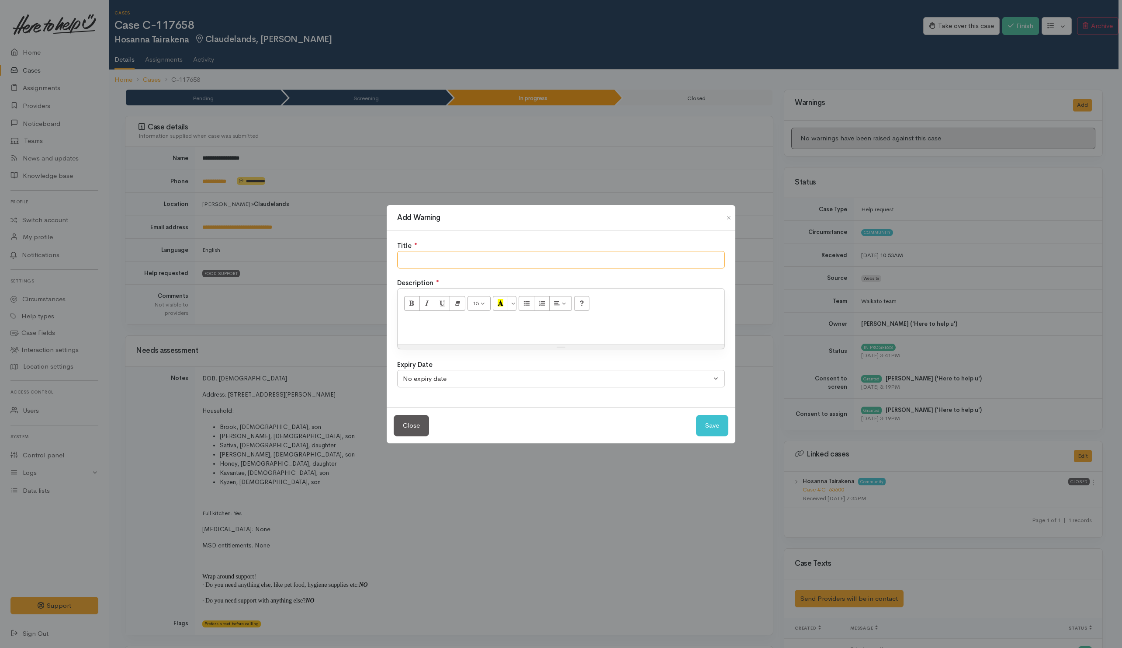
drag, startPoint x: 627, startPoint y: 264, endPoint x: 635, endPoint y: 223, distance: 41.0
click at [636, 248] on div "Title ●" at bounding box center [561, 255] width 328 height 28
type input "NO SHOW"
click at [722, 423] on button "Save" at bounding box center [712, 425] width 32 height 21
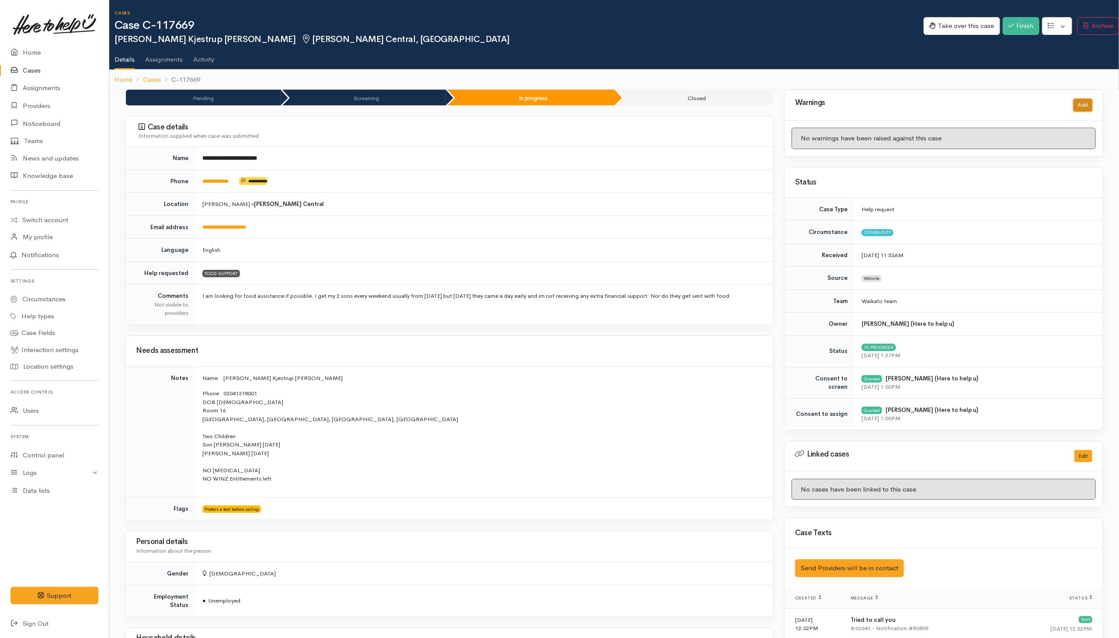
click at [744, 106] on button "Add" at bounding box center [1082, 105] width 19 height 13
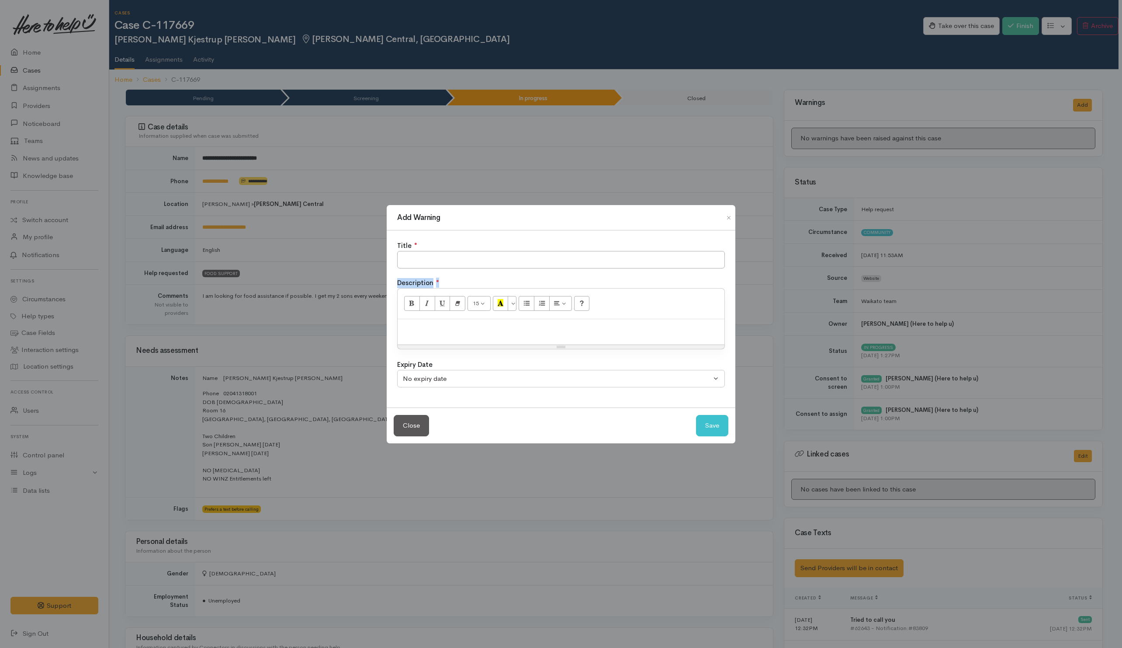
click at [626, 265] on div "Title ● Description ● 15 8 9 10 11 12 14 18 24 36 Background Color Transparent …" at bounding box center [561, 318] width 349 height 177
click at [636, 256] on input "text" at bounding box center [561, 260] width 328 height 18
type input "NO SHOW"
click at [703, 423] on button "Save" at bounding box center [712, 425] width 32 height 21
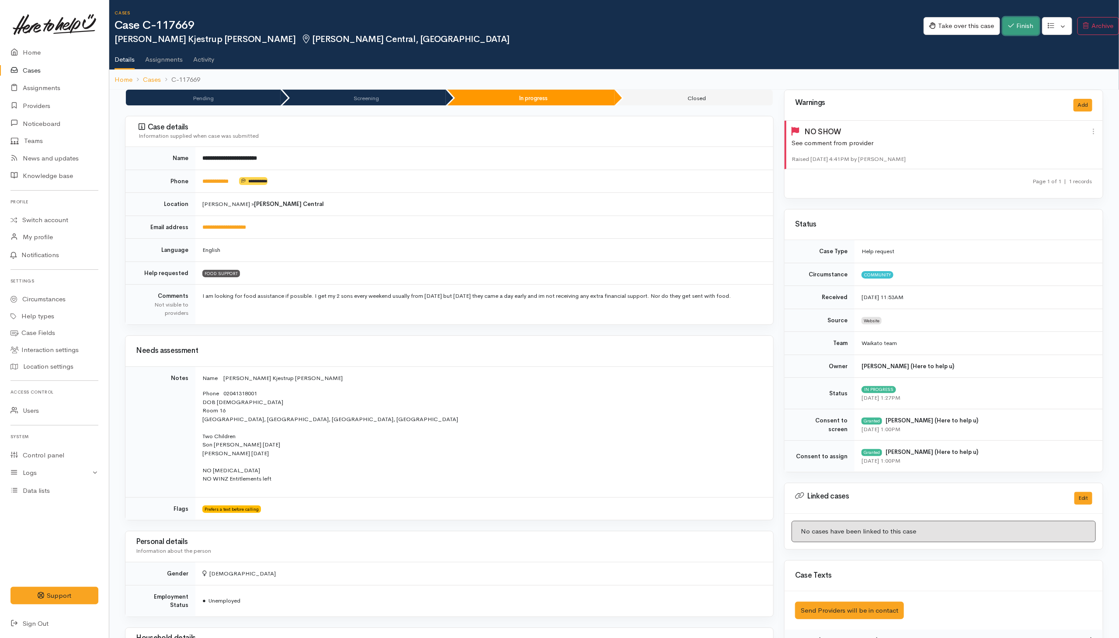
click at [744, 25] on icon "button" at bounding box center [1011, 26] width 6 height 4
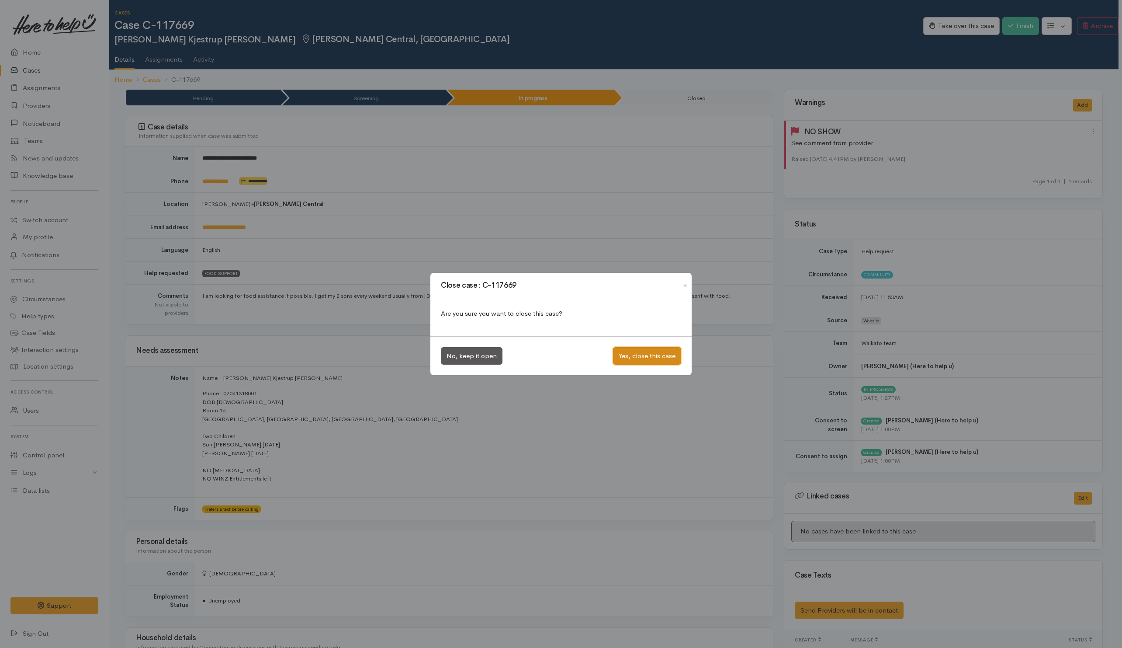
click at [645, 353] on button "Yes, close this case" at bounding box center [647, 356] width 68 height 18
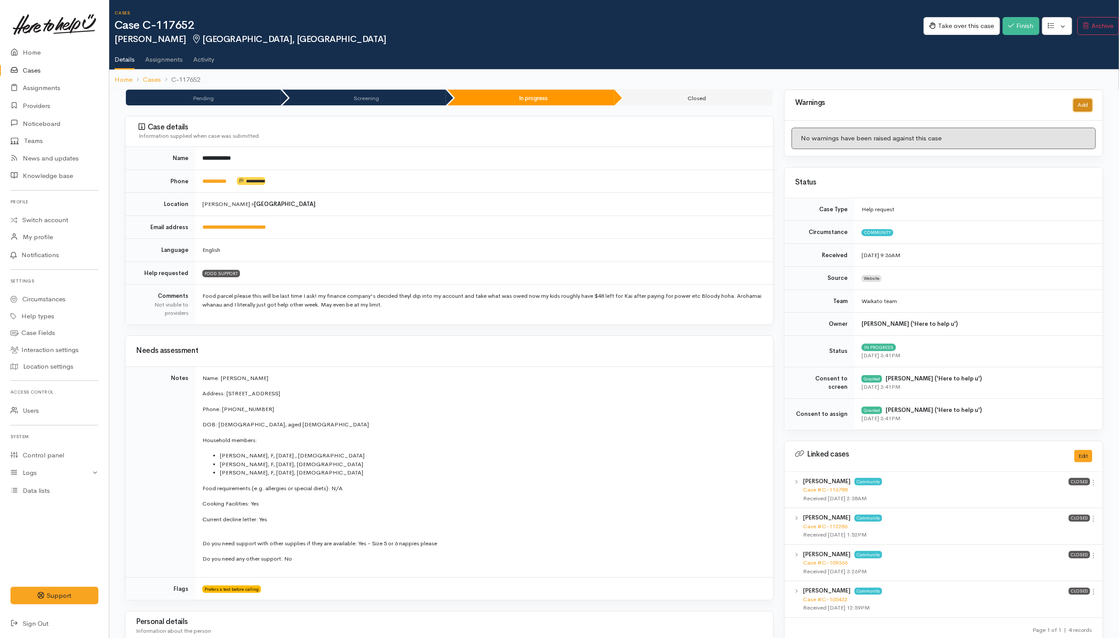
click at [744, 111] on button "Add" at bounding box center [1082, 105] width 19 height 13
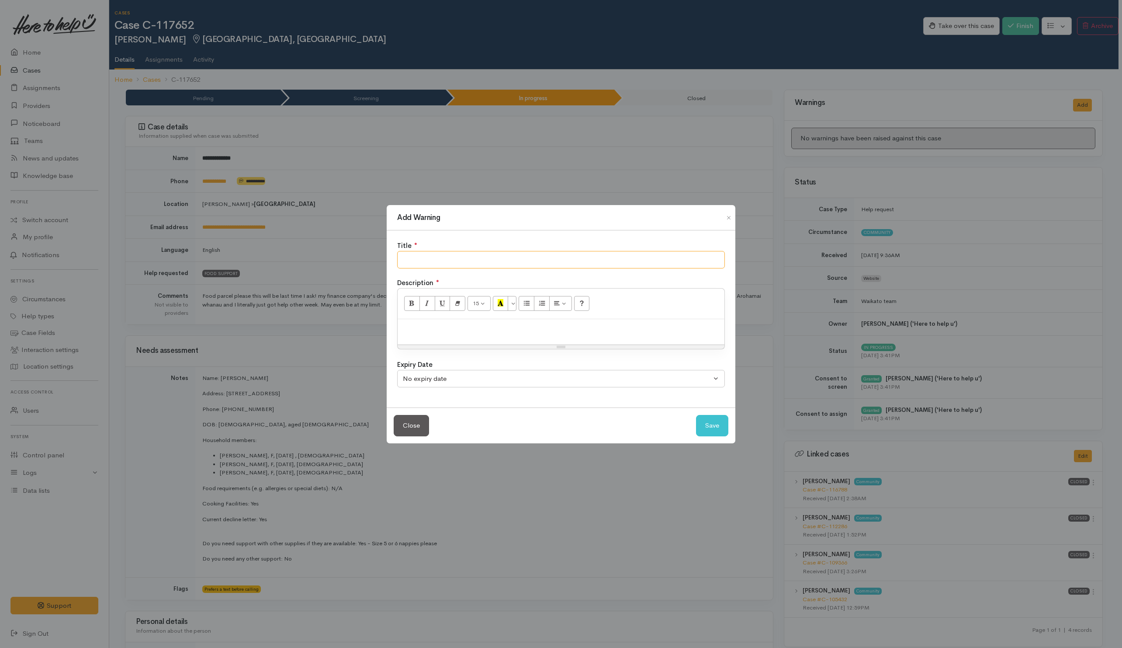
click at [554, 264] on input "text" at bounding box center [561, 260] width 328 height 18
type input "NO SHOW"
click at [700, 424] on button "Save" at bounding box center [712, 425] width 32 height 21
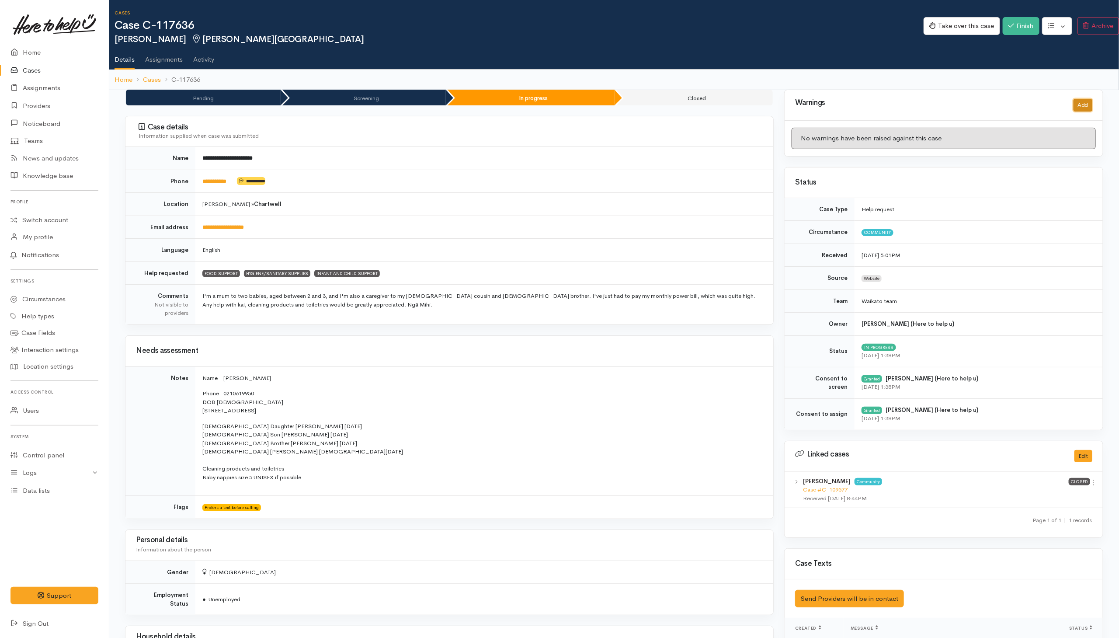
click at [744, 107] on button "Add" at bounding box center [1082, 105] width 19 height 13
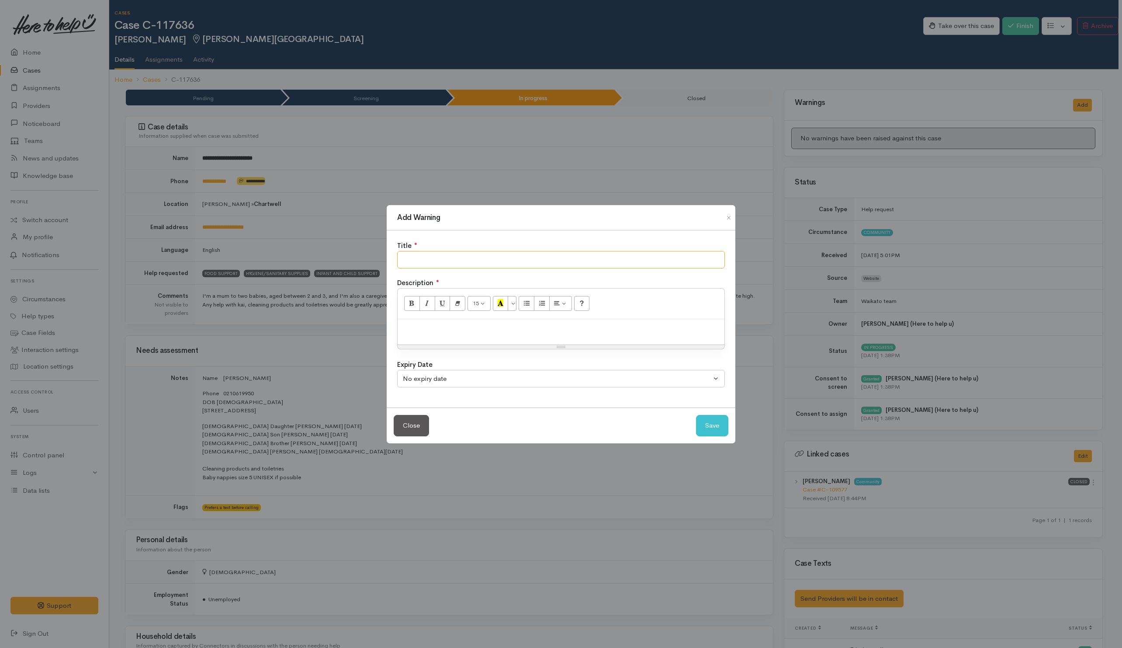
click at [576, 259] on input "text" at bounding box center [561, 260] width 328 height 18
type input "NO SHOW"
click at [539, 324] on p at bounding box center [561, 328] width 318 height 10
click at [701, 416] on button "Save" at bounding box center [712, 425] width 32 height 21
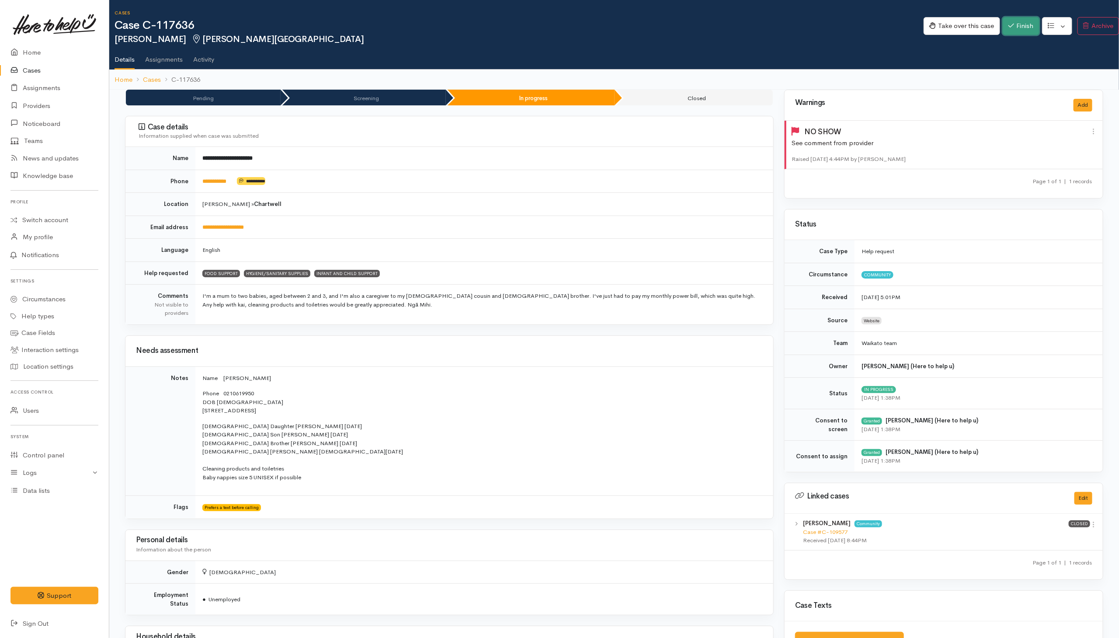
click at [744, 26] on button "Finish" at bounding box center [1020, 26] width 37 height 18
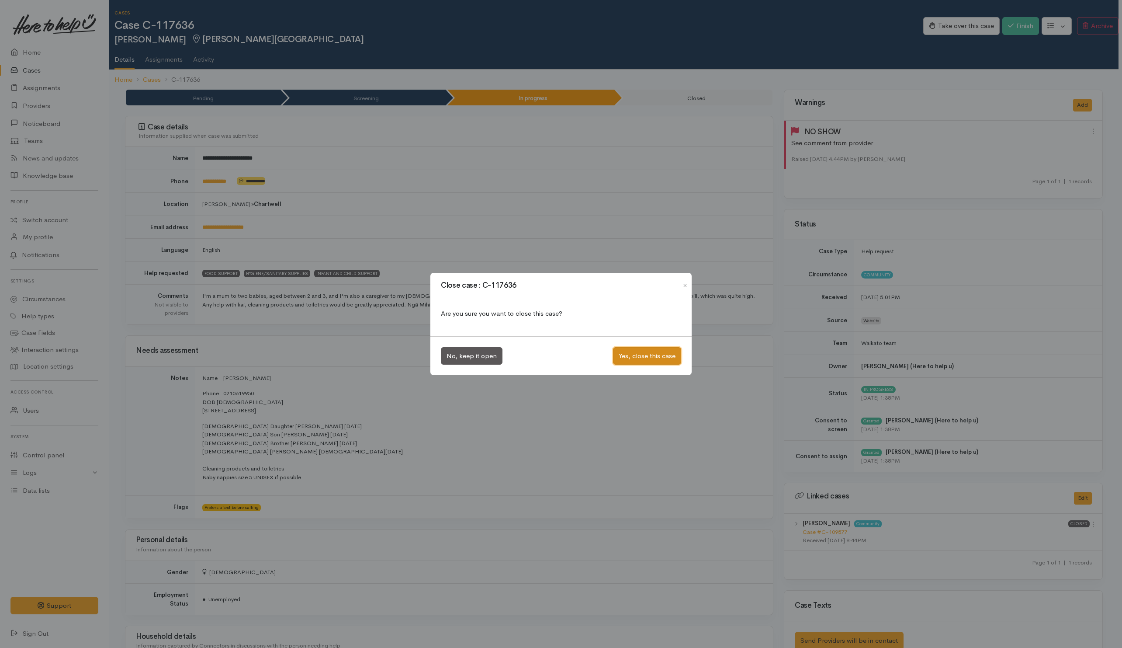
click at [633, 349] on button "Yes, close this case" at bounding box center [647, 356] width 68 height 18
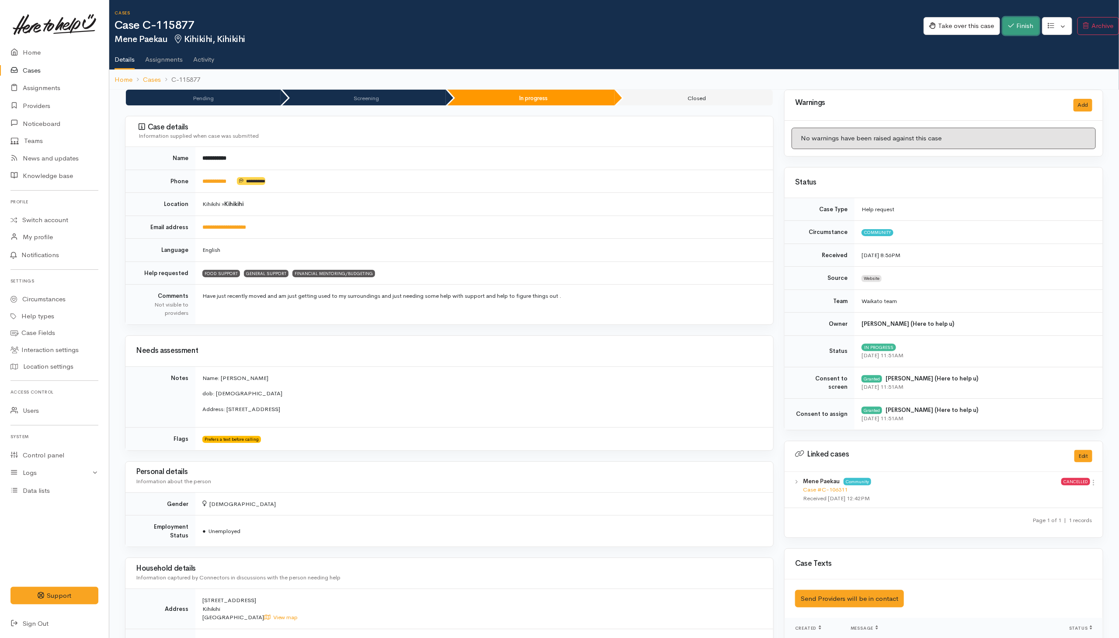
click at [1010, 31] on button "Finish" at bounding box center [1020, 26] width 37 height 18
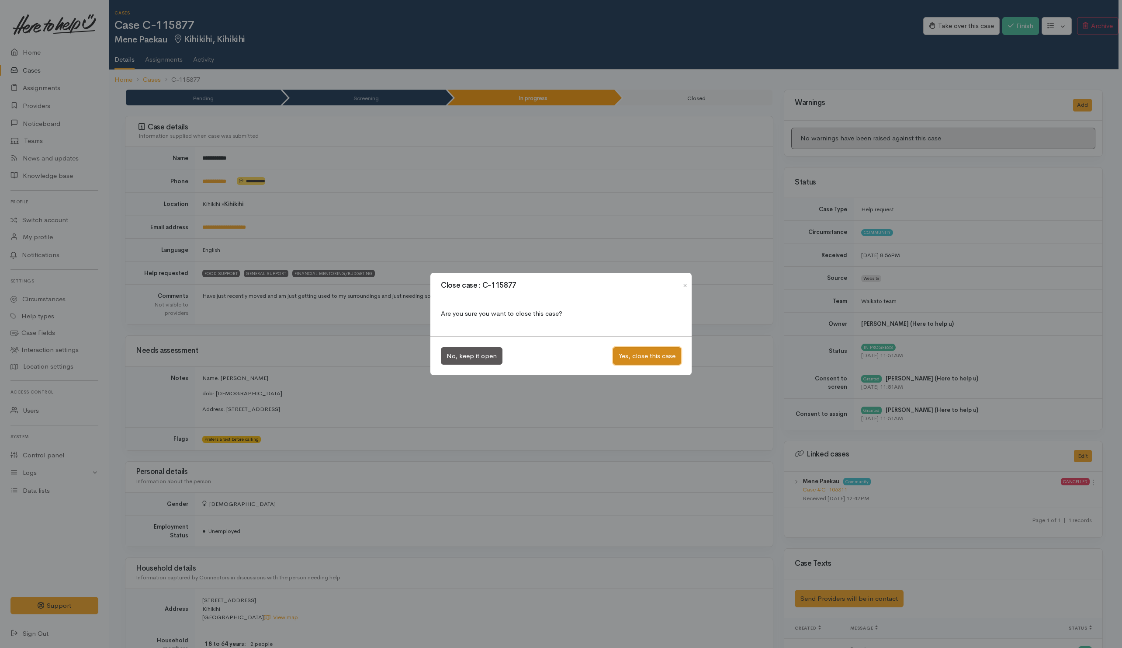
click at [666, 361] on button "Yes, close this case" at bounding box center [647, 356] width 68 height 18
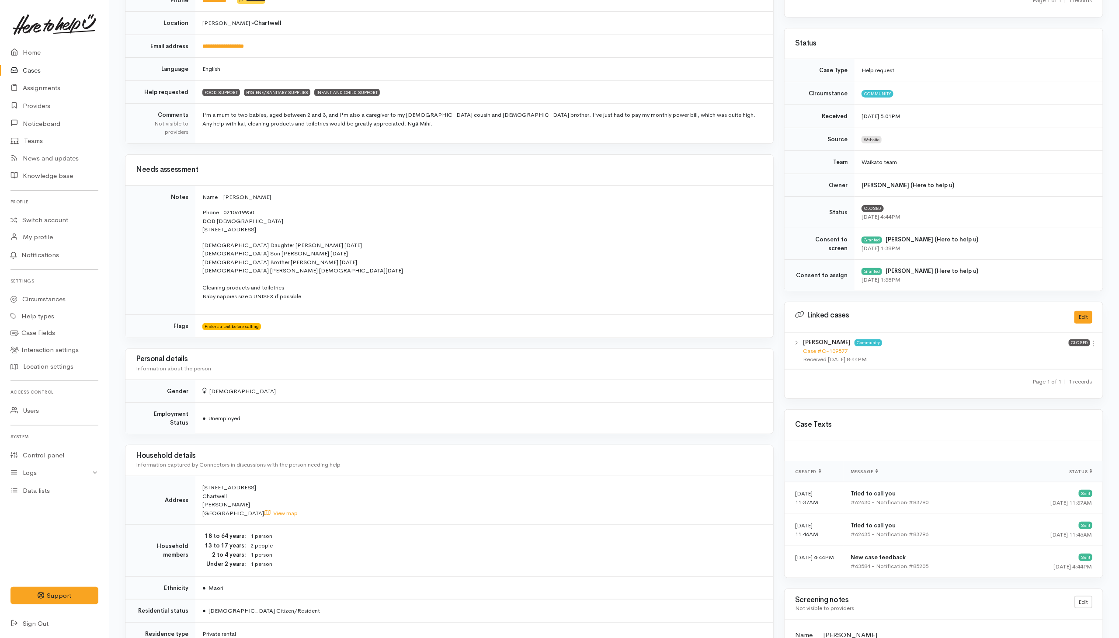
scroll to position [393, 0]
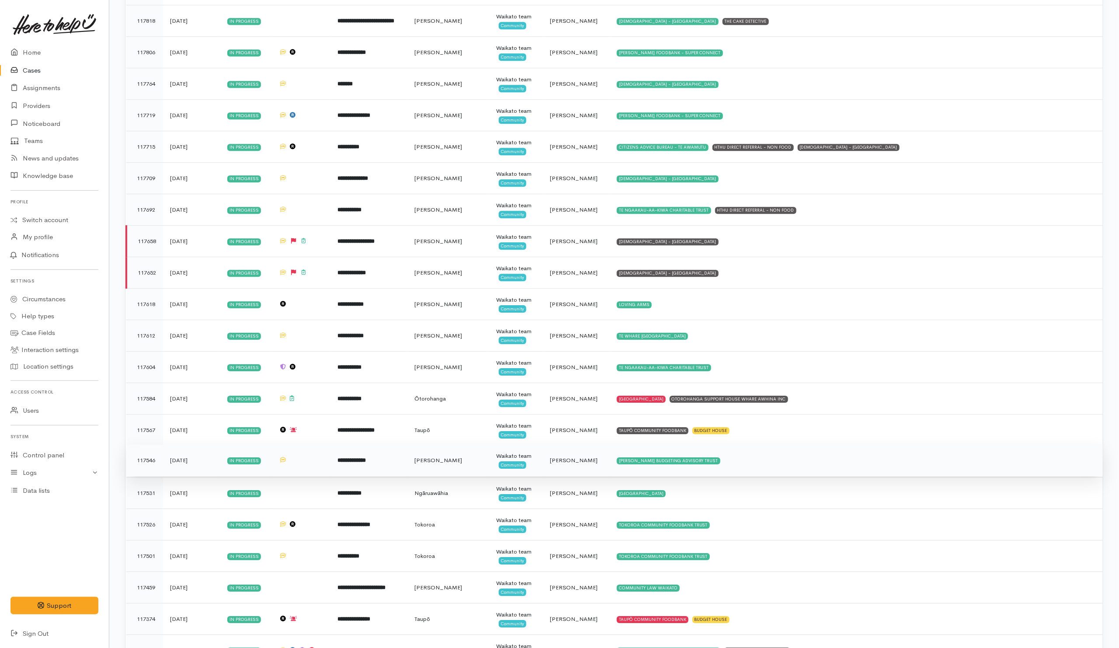
scroll to position [1770, 0]
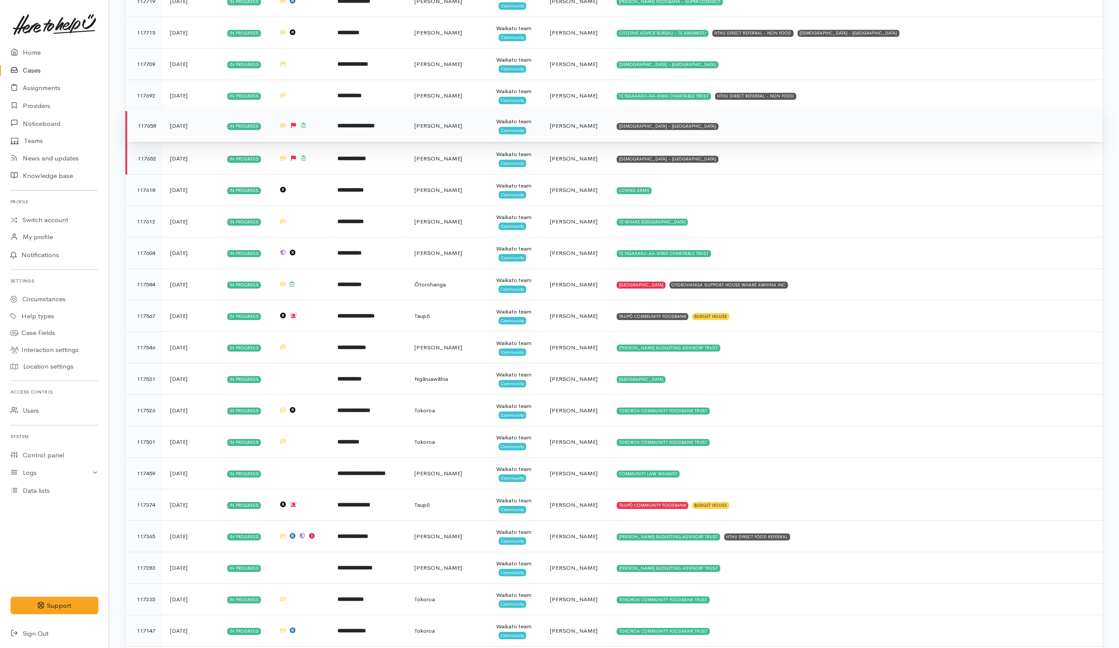
click at [786, 142] on td "SALVATION ARMY - HAMILTON CITY" at bounding box center [856, 125] width 493 height 31
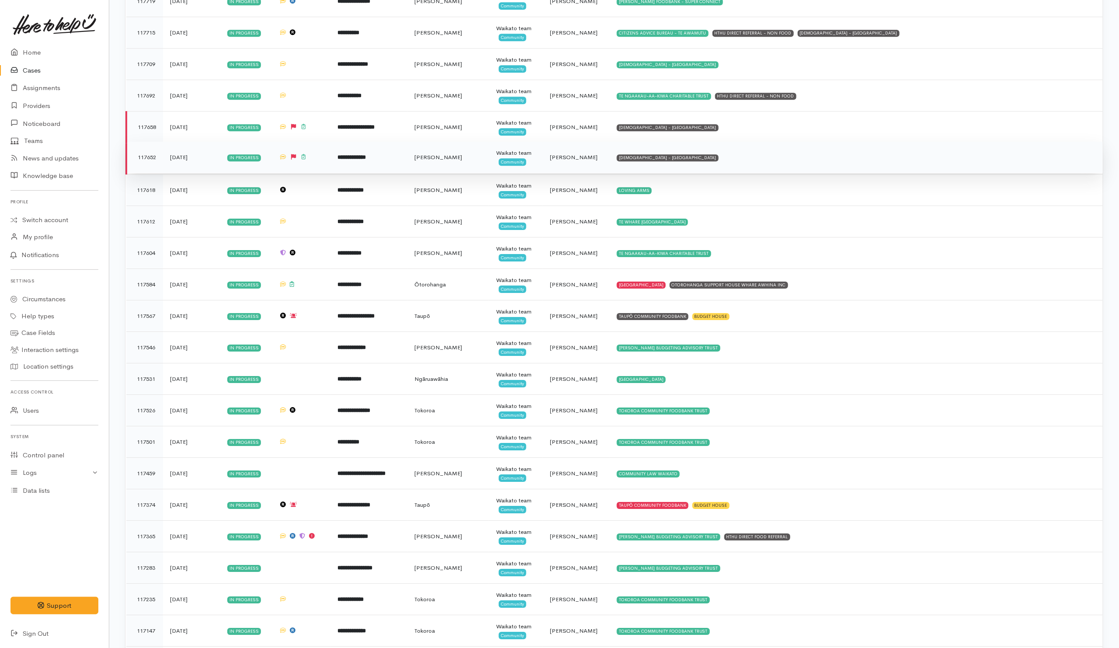
click at [782, 166] on td "SALVATION ARMY - HAMILTON CITY" at bounding box center [856, 157] width 493 height 31
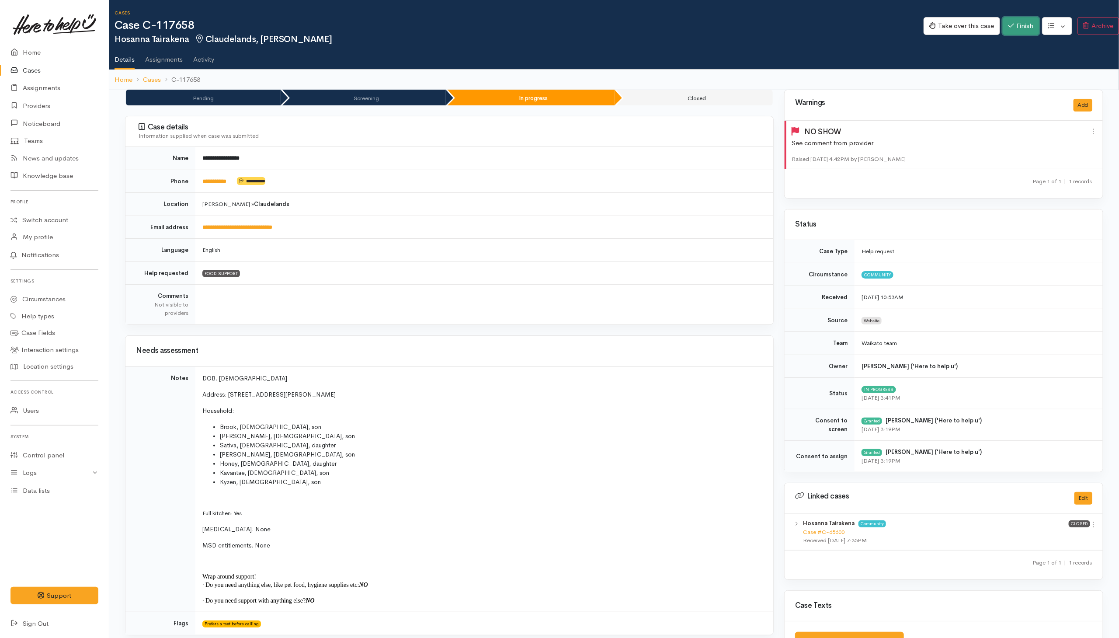
click at [1017, 32] on button "Finish" at bounding box center [1020, 26] width 37 height 18
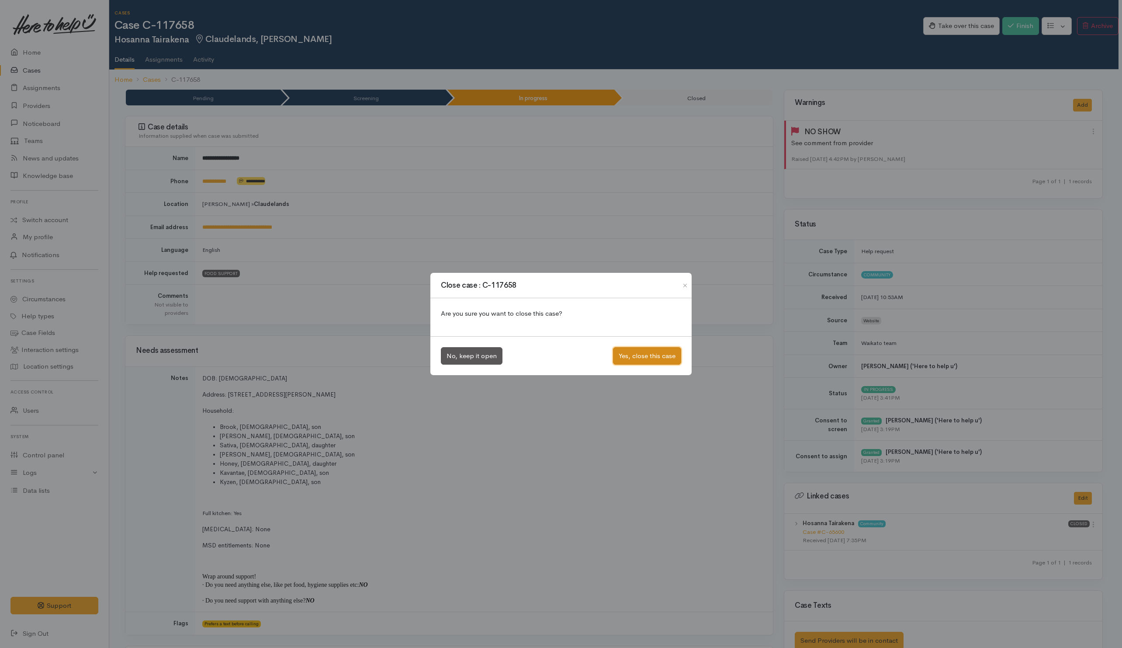
click at [639, 357] on button "Yes, close this case" at bounding box center [647, 356] width 68 height 18
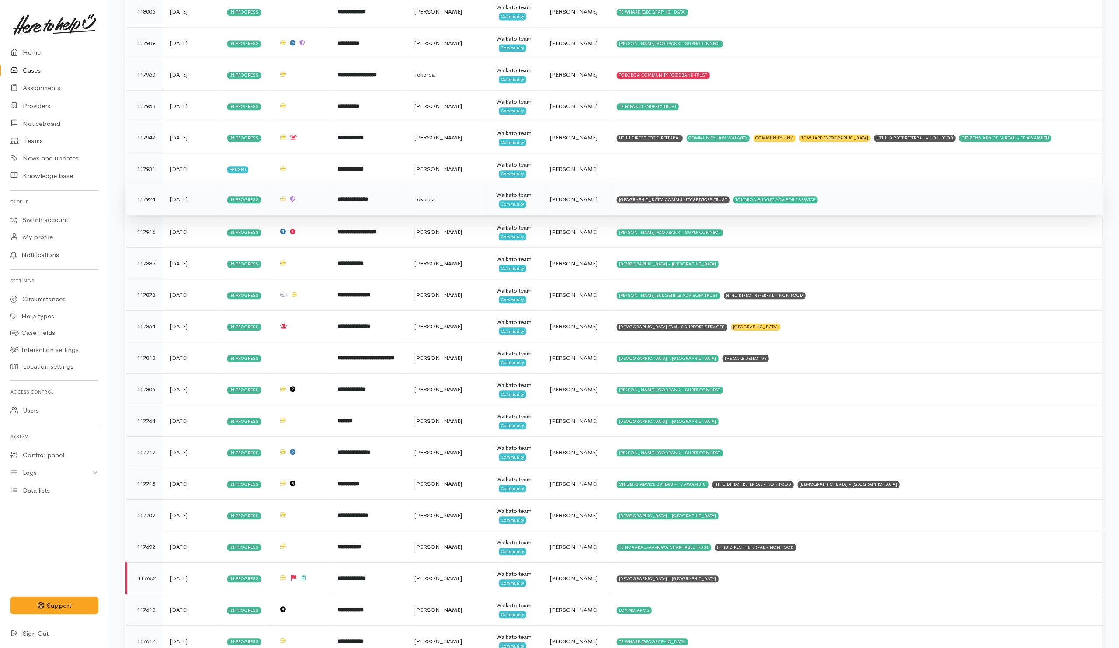
scroll to position [1573, 0]
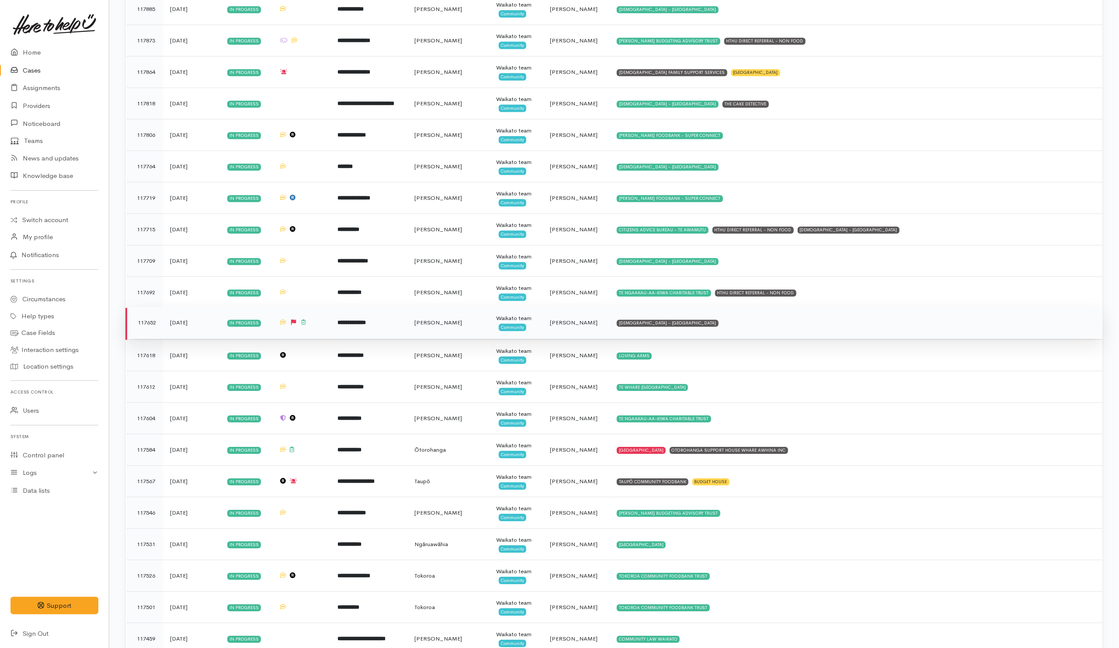
click at [697, 337] on td "SALVATION ARMY - HAMILTON CITY" at bounding box center [856, 322] width 493 height 31
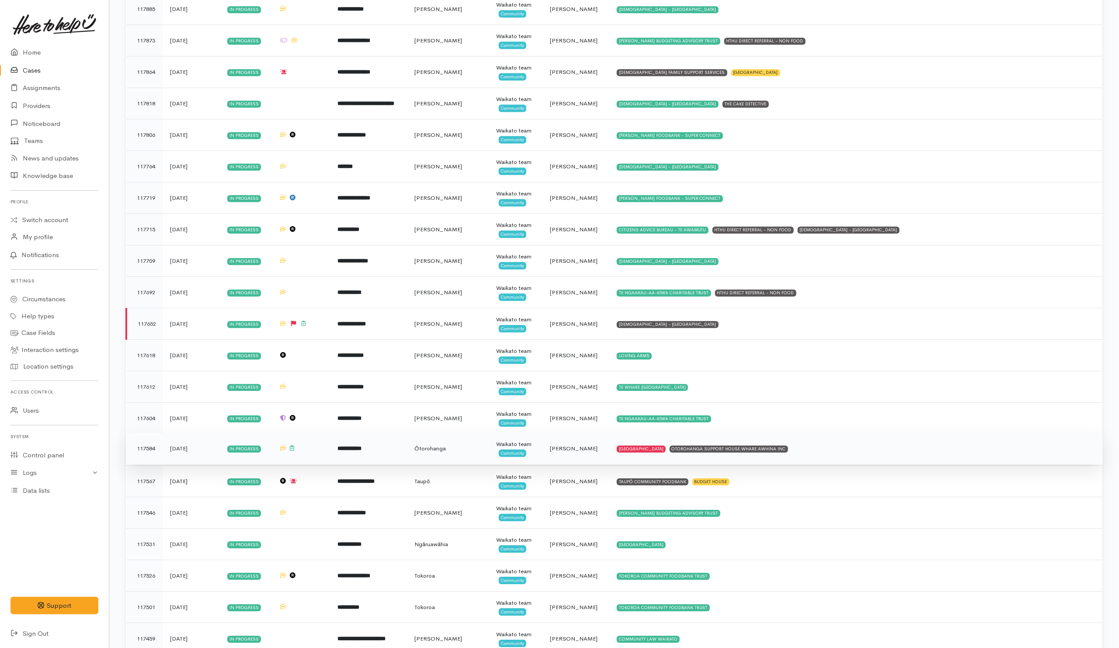
click at [850, 455] on td "KAINGA AROHA COMMUNITY HOUSE OTOROHANGA SUPPORT HOUSE WHARE AWHINA INC" at bounding box center [856, 448] width 493 height 31
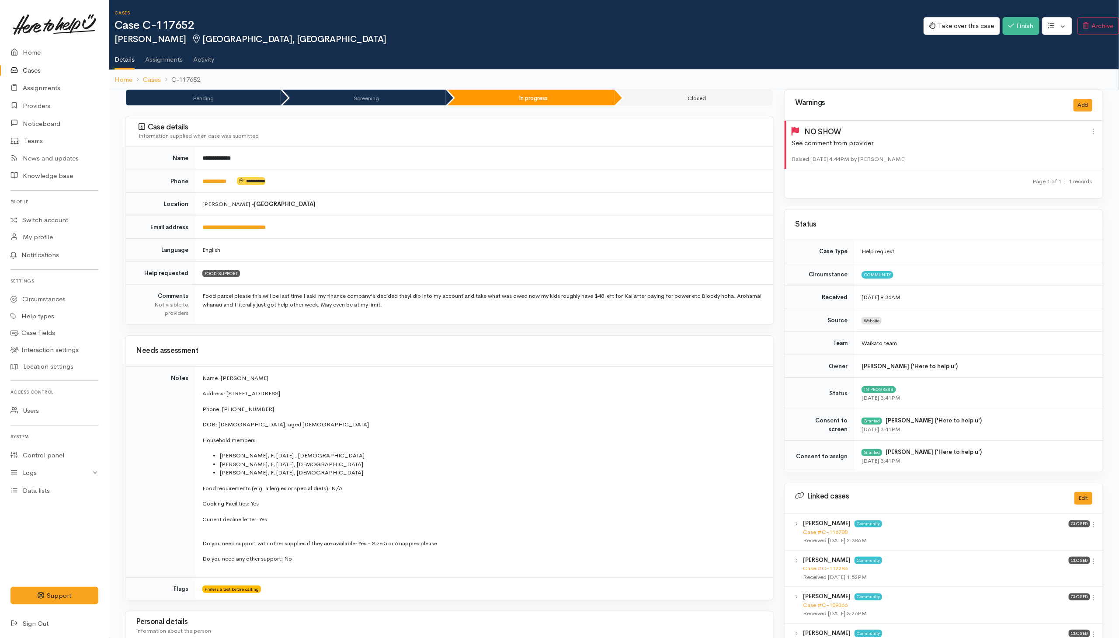
click at [744, 16] on div "Take over this case Finish Edit Change circumstance Re-assign team" at bounding box center [1020, 27] width 195 height 28
click at [744, 26] on button "Finish" at bounding box center [1020, 26] width 37 height 18
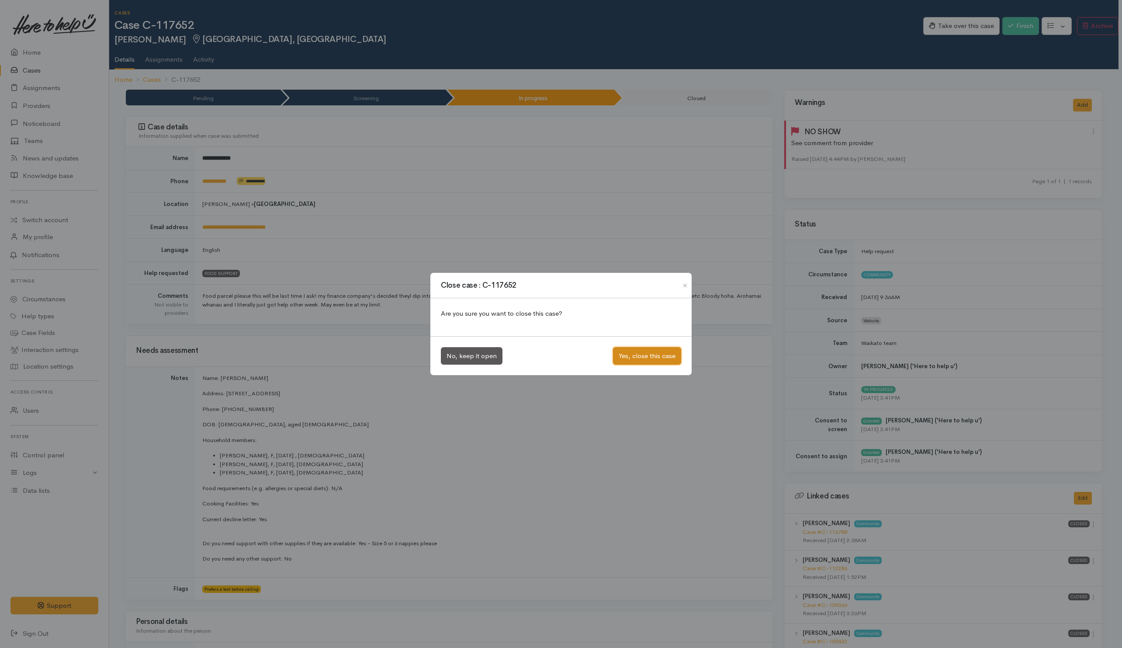
click at [638, 351] on button "Yes, close this case" at bounding box center [647, 356] width 68 height 18
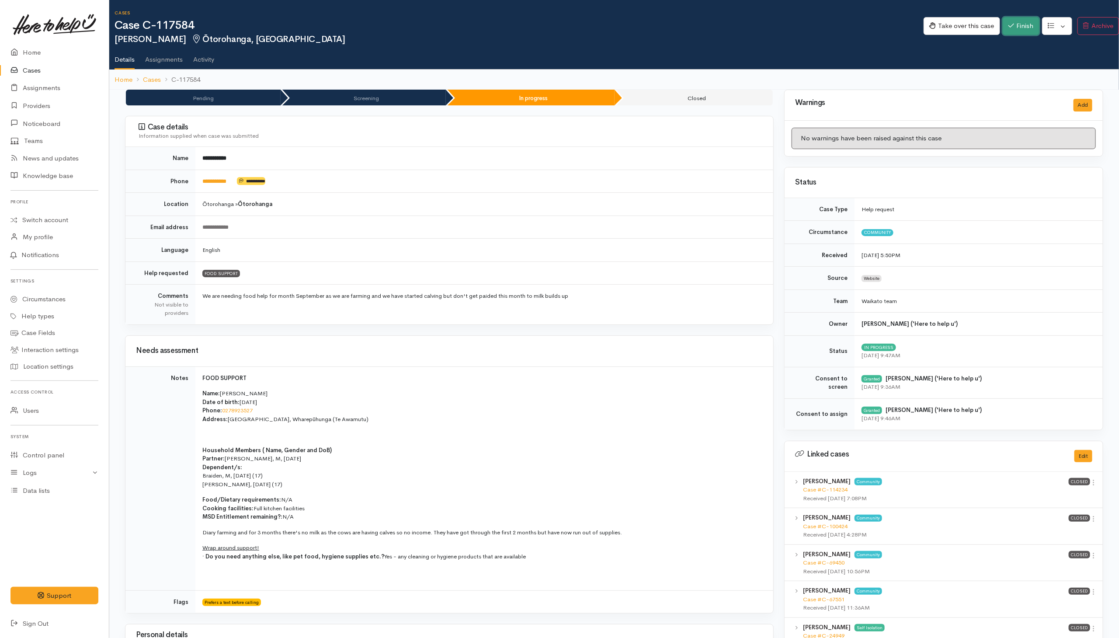
click at [744, 25] on button "Finish" at bounding box center [1020, 26] width 37 height 18
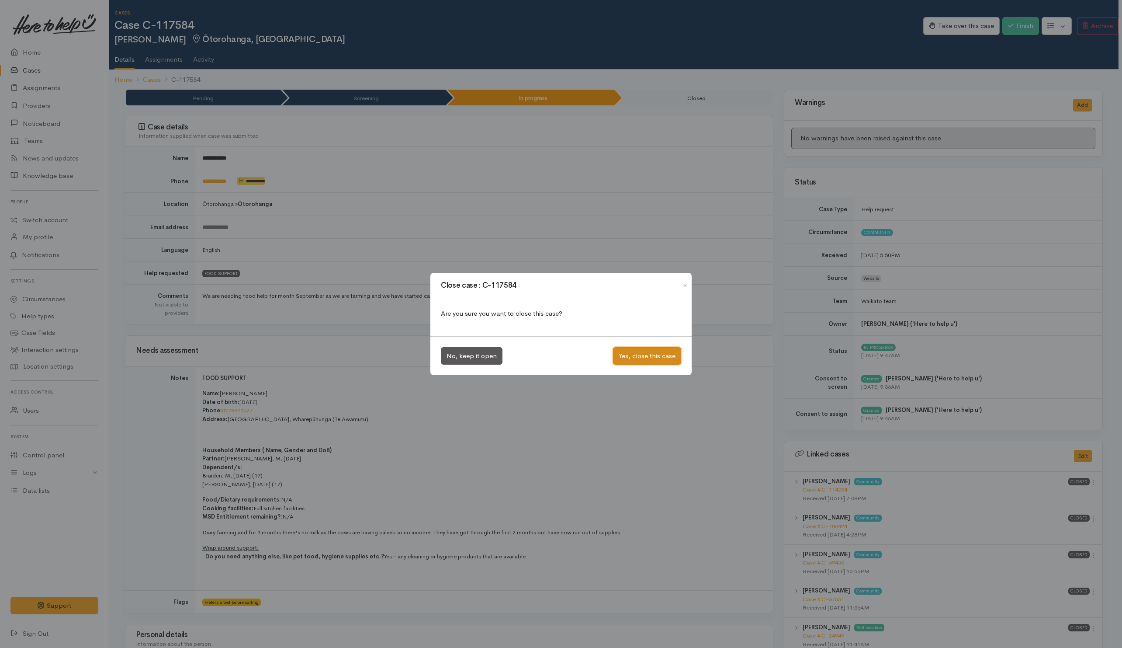
click at [644, 352] on button "Yes, close this case" at bounding box center [647, 356] width 68 height 18
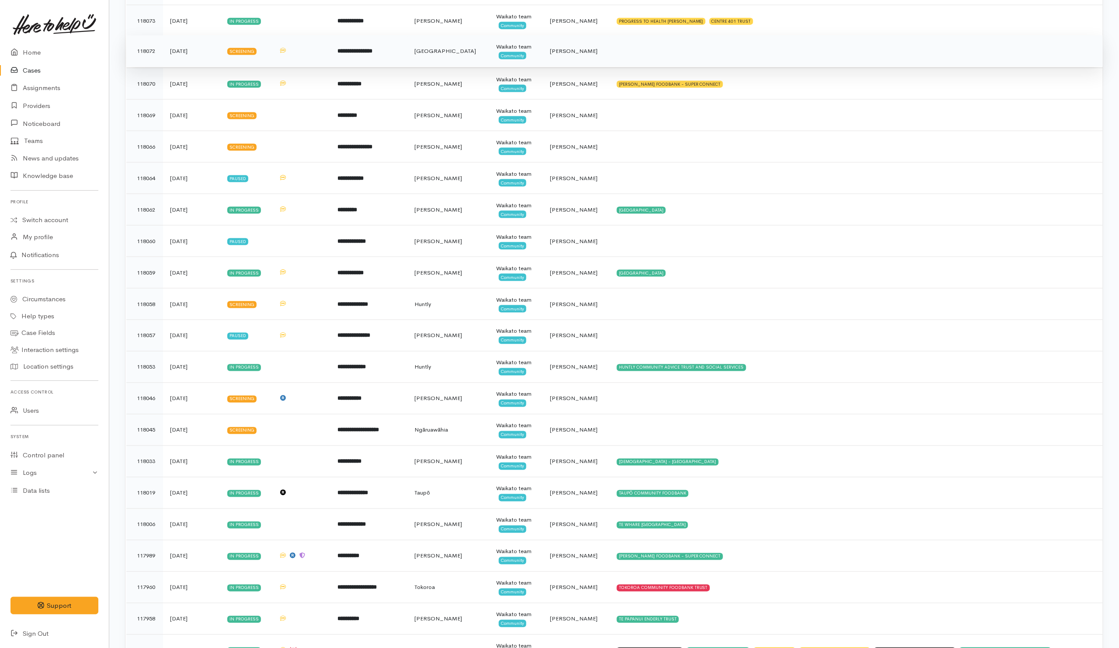
scroll to position [1008, 0]
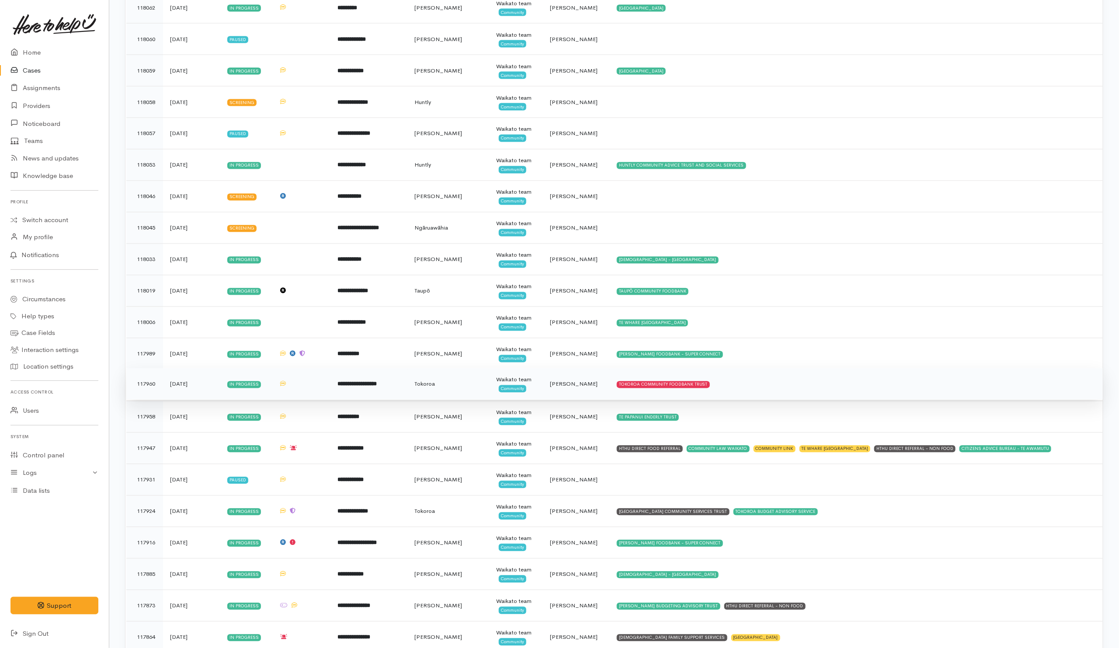
click at [733, 399] on td "TOKOROA COMMUNITY FOODBANK TRUST" at bounding box center [856, 383] width 493 height 31
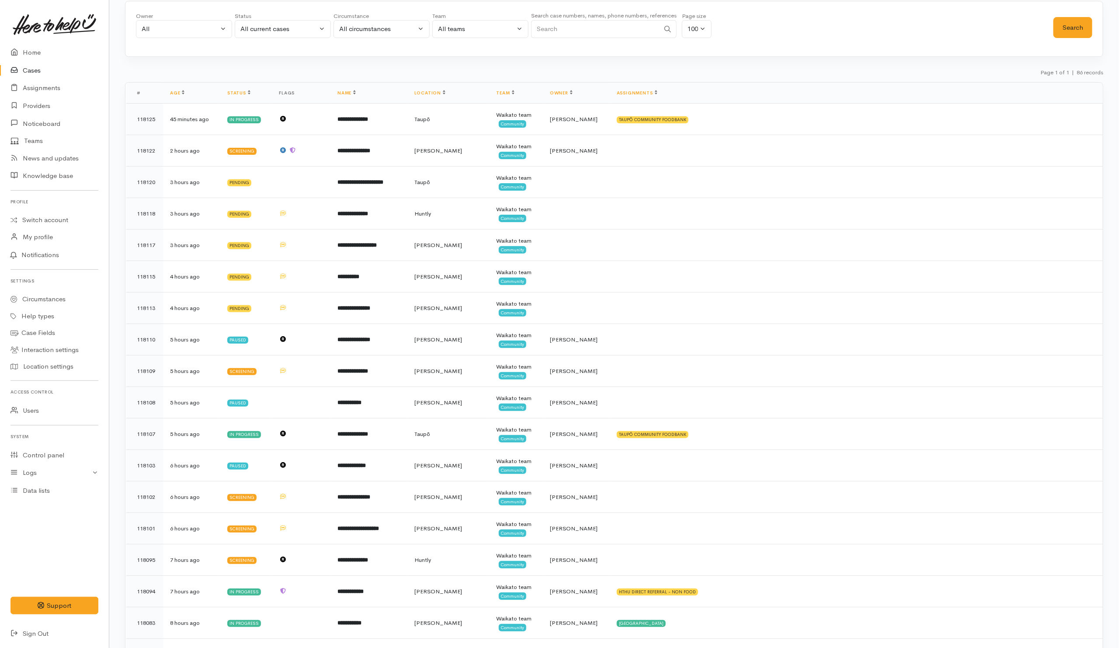
scroll to position [0, 0]
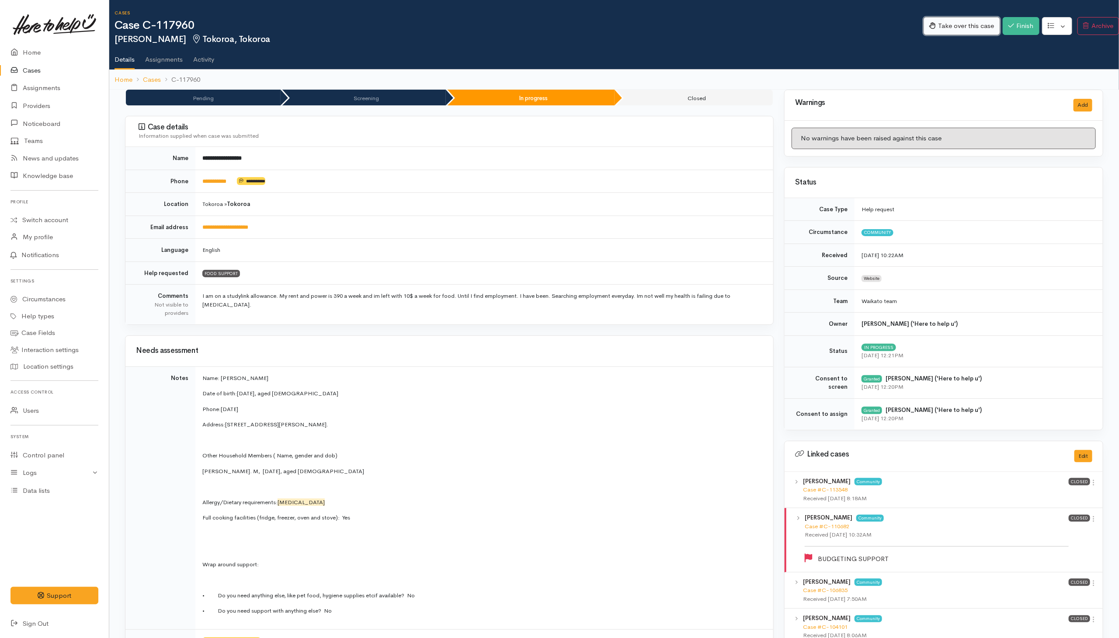
click at [952, 24] on button "Take over this case" at bounding box center [961, 26] width 76 height 18
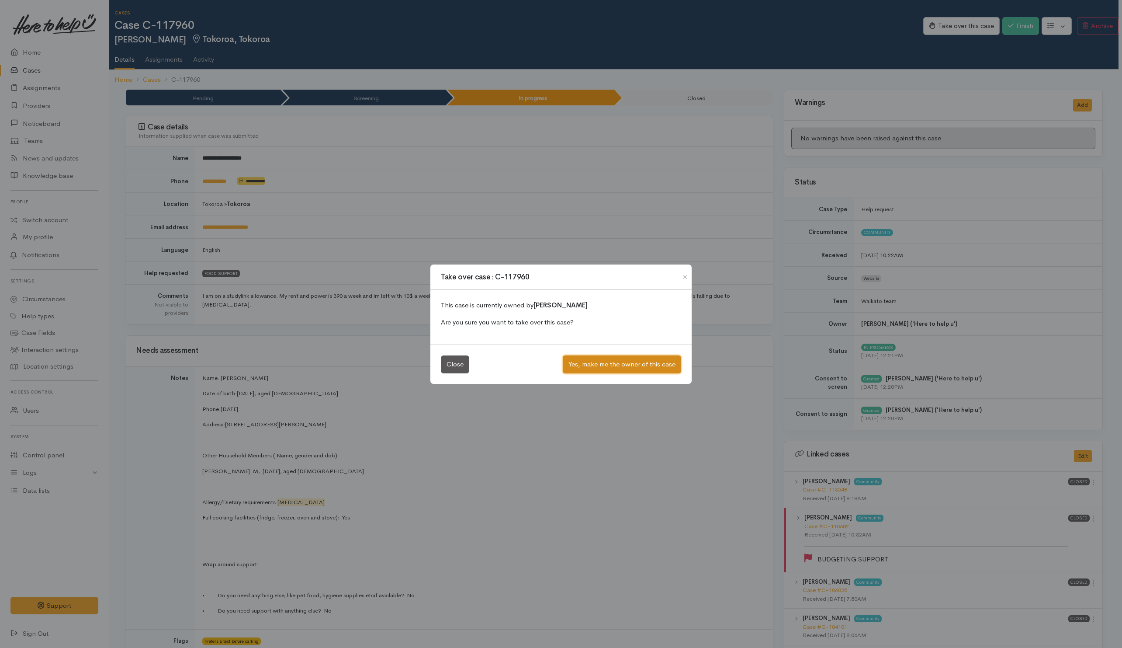
click at [654, 363] on button "Yes, make me the owner of this case" at bounding box center [622, 364] width 118 height 18
